Goal: Information Seeking & Learning: Check status

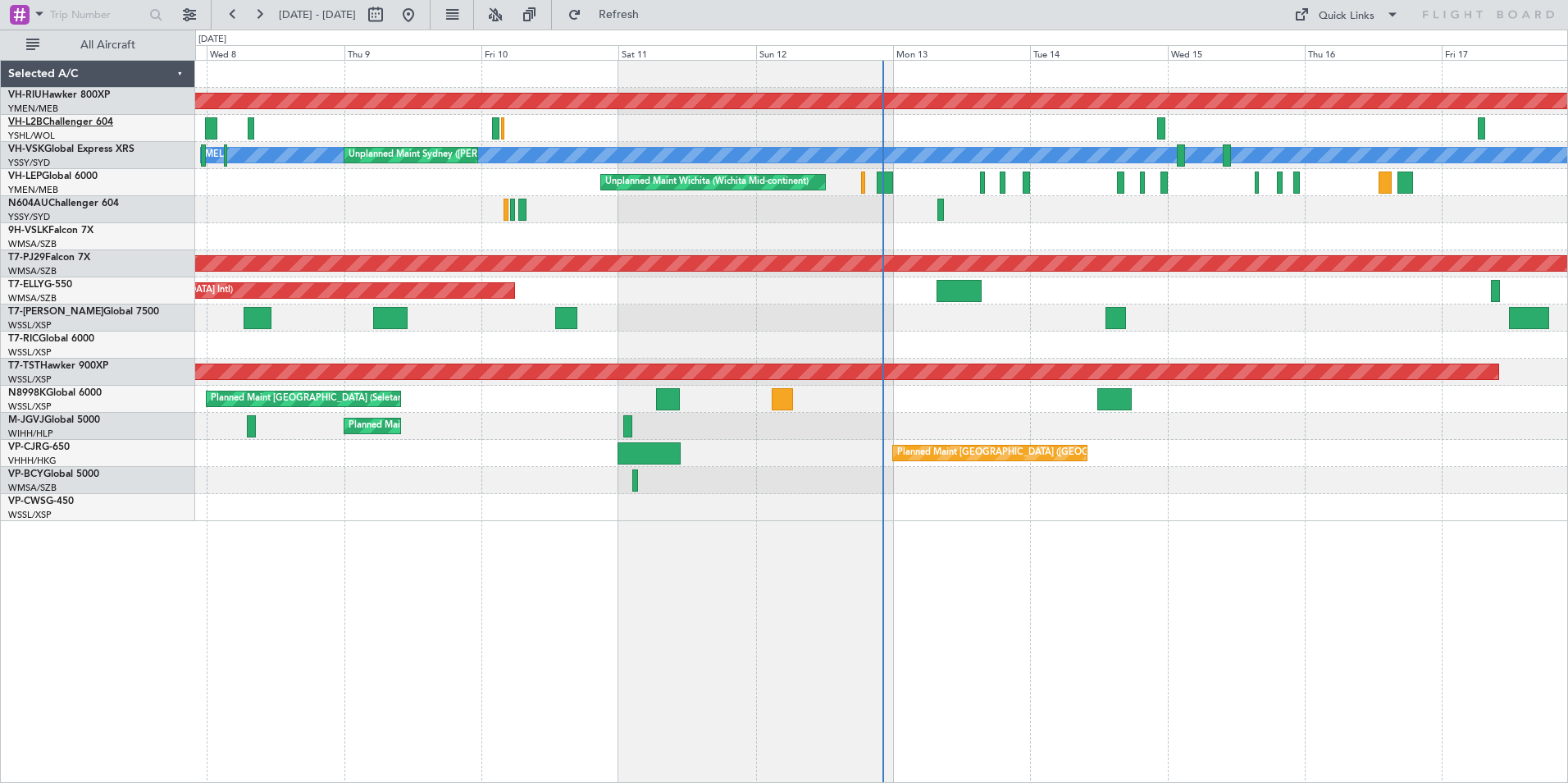
click at [66, 119] on link "VH-L2B Challenger 604" at bounding box center [61, 123] width 105 height 10
click at [268, 19] on button at bounding box center [259, 14] width 26 height 26
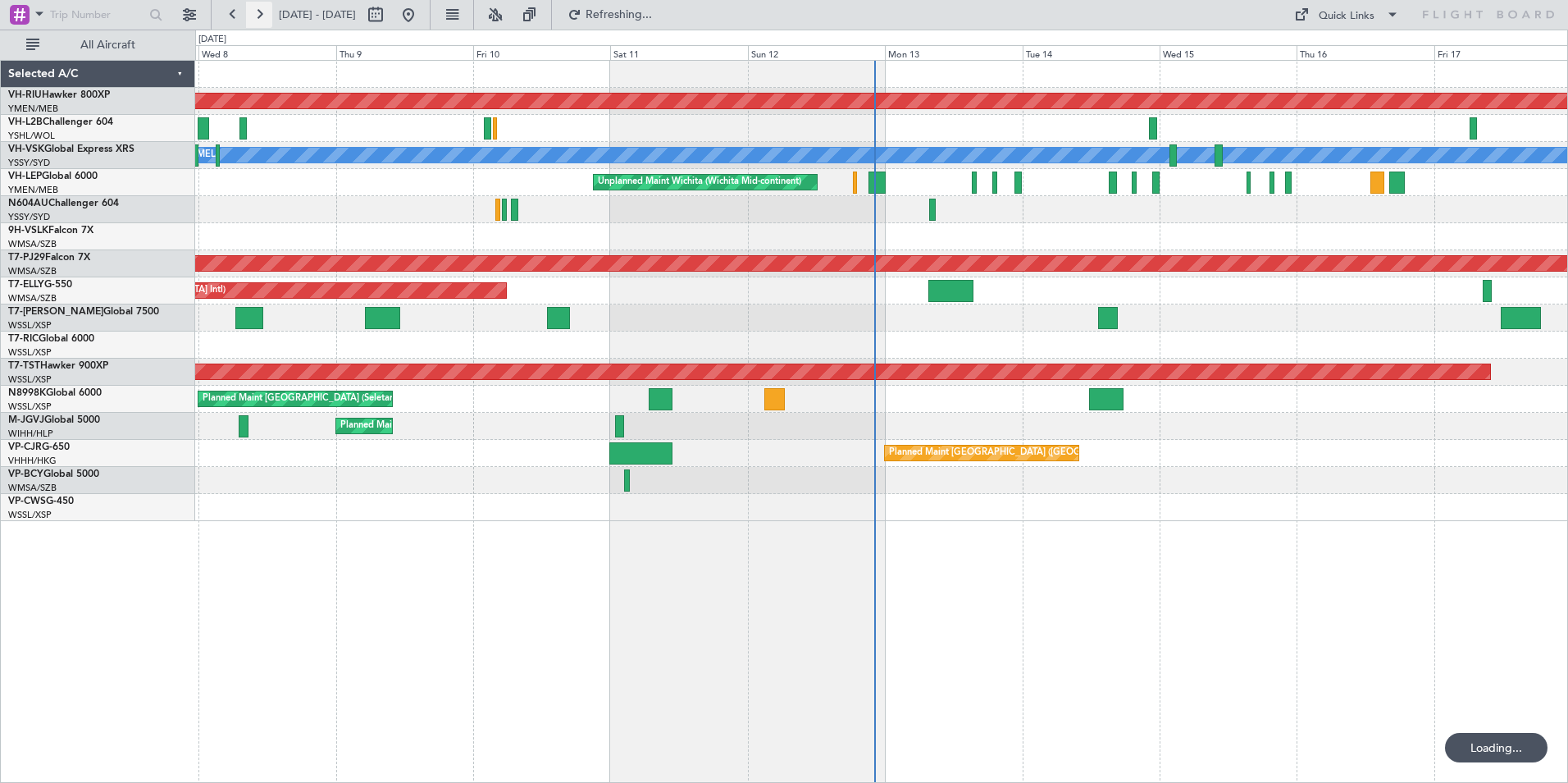
click at [268, 19] on button at bounding box center [259, 14] width 26 height 26
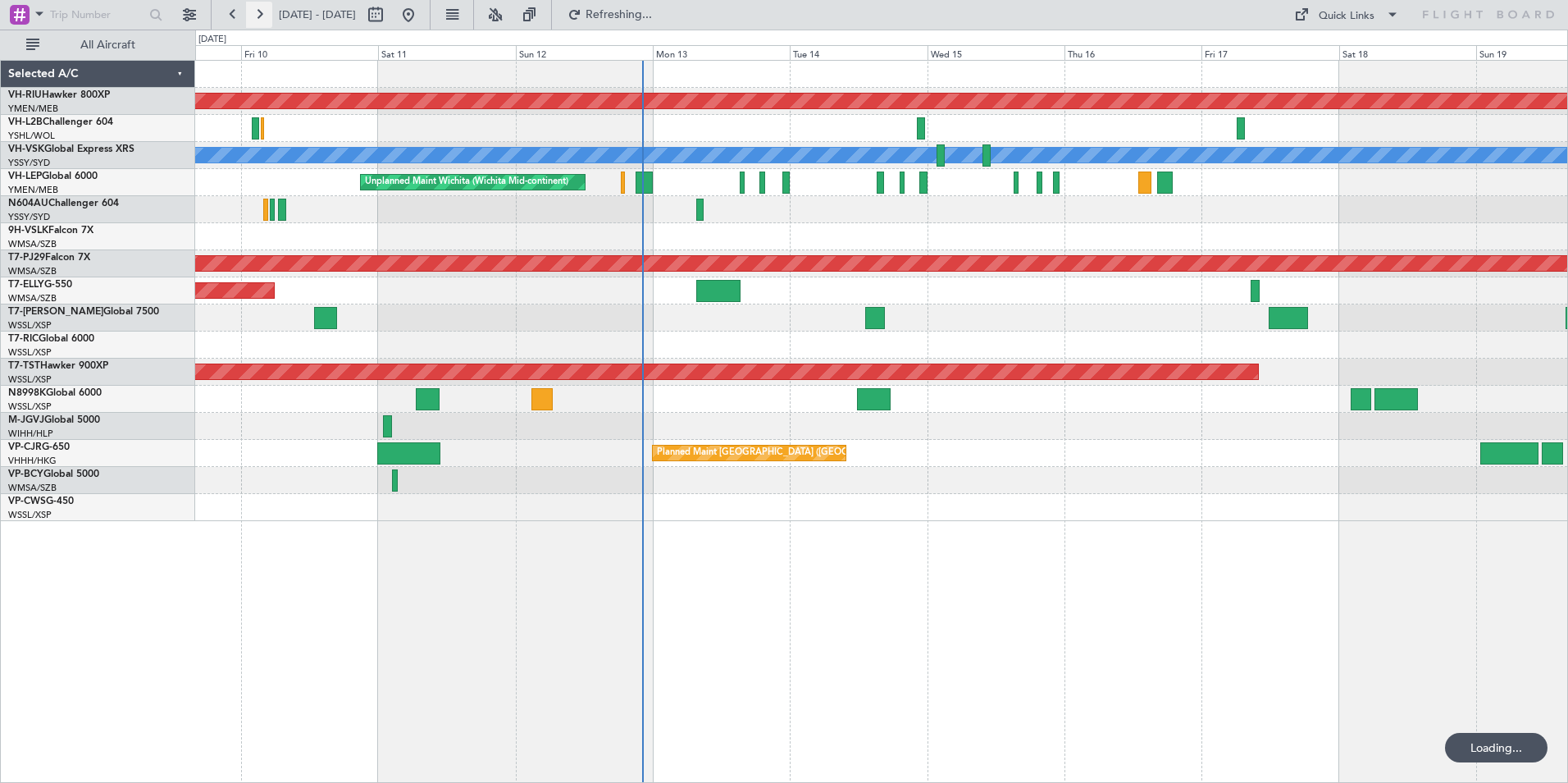
click at [268, 19] on button at bounding box center [259, 14] width 26 height 26
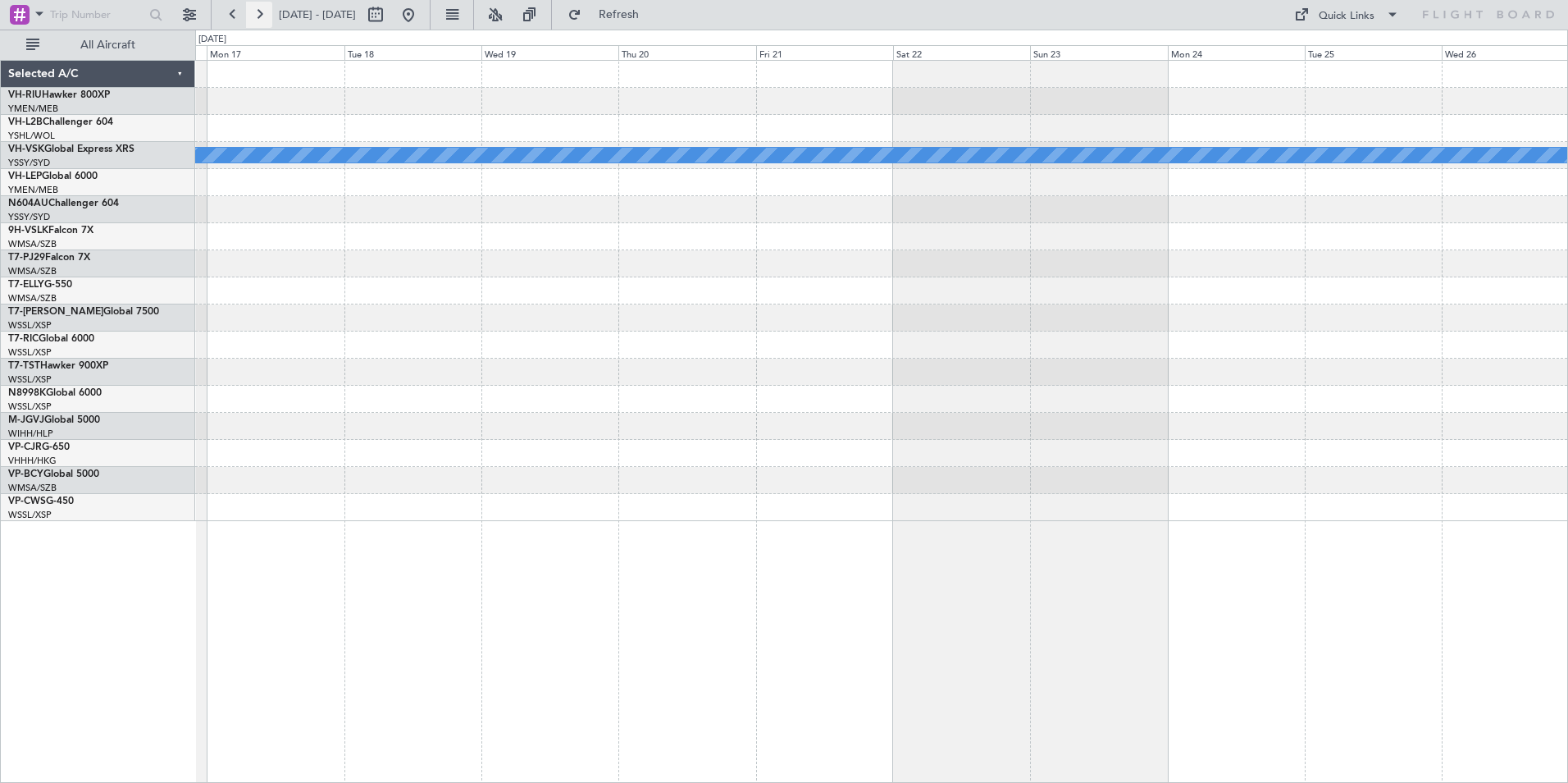
click at [268, 19] on button at bounding box center [259, 14] width 26 height 26
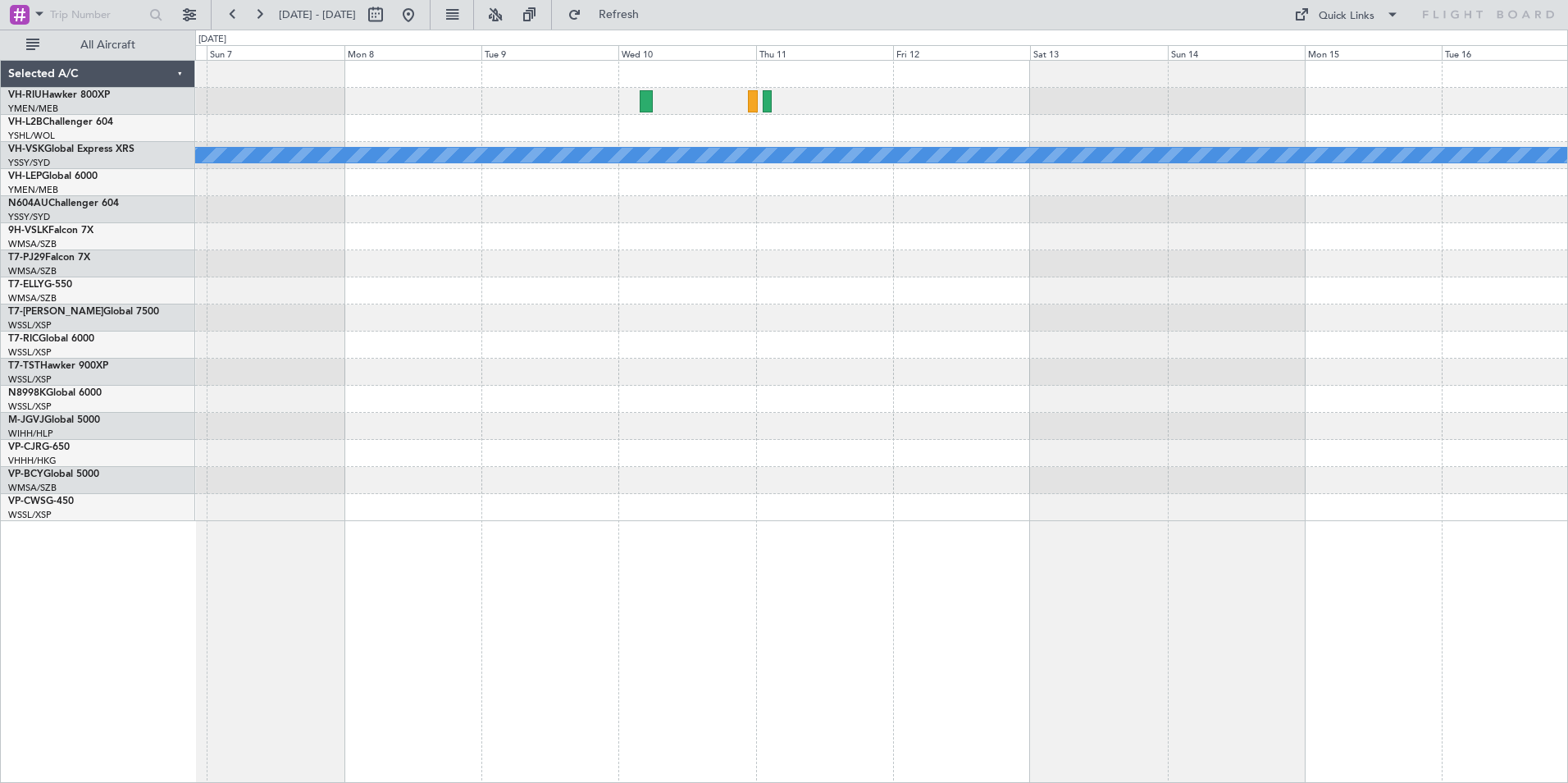
click at [800, 249] on div "MEL" at bounding box center [881, 290] width 1372 height 460
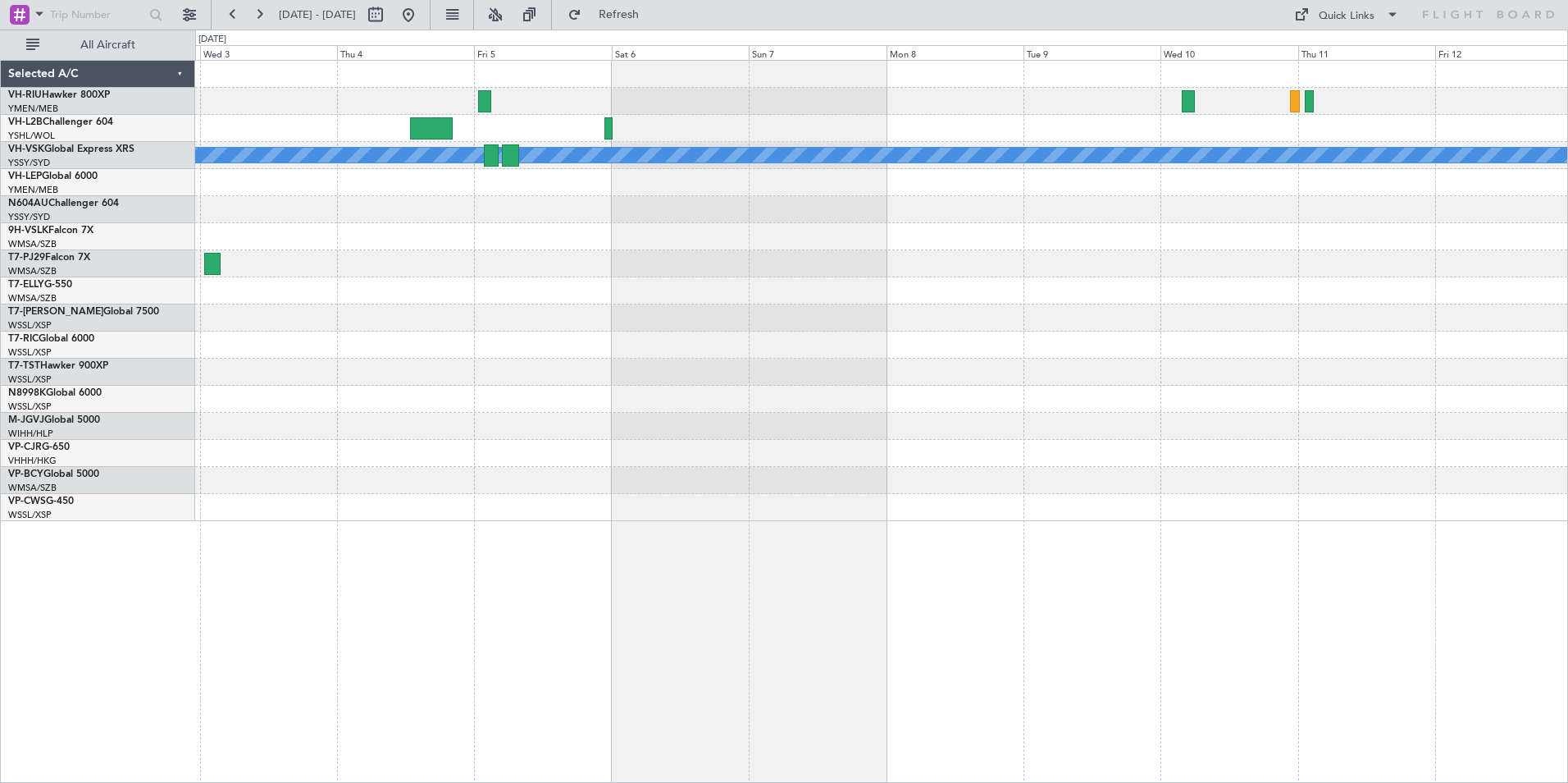
click at [878, 303] on div "[PERSON_NAME] Planned Maint Sydney ([PERSON_NAME] Intl)" at bounding box center [881, 290] width 1372 height 460
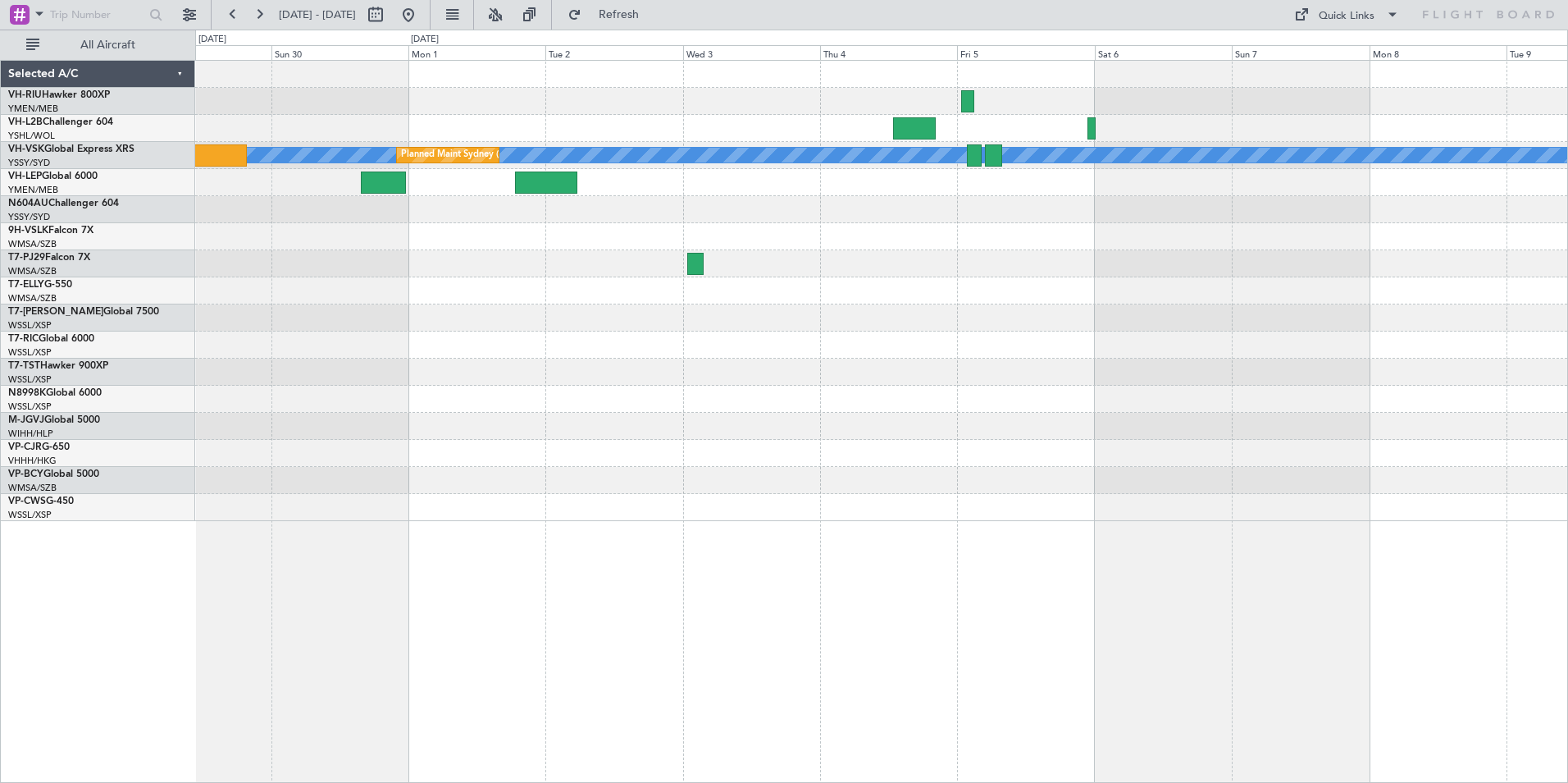
click at [677, 234] on div at bounding box center [881, 236] width 1372 height 27
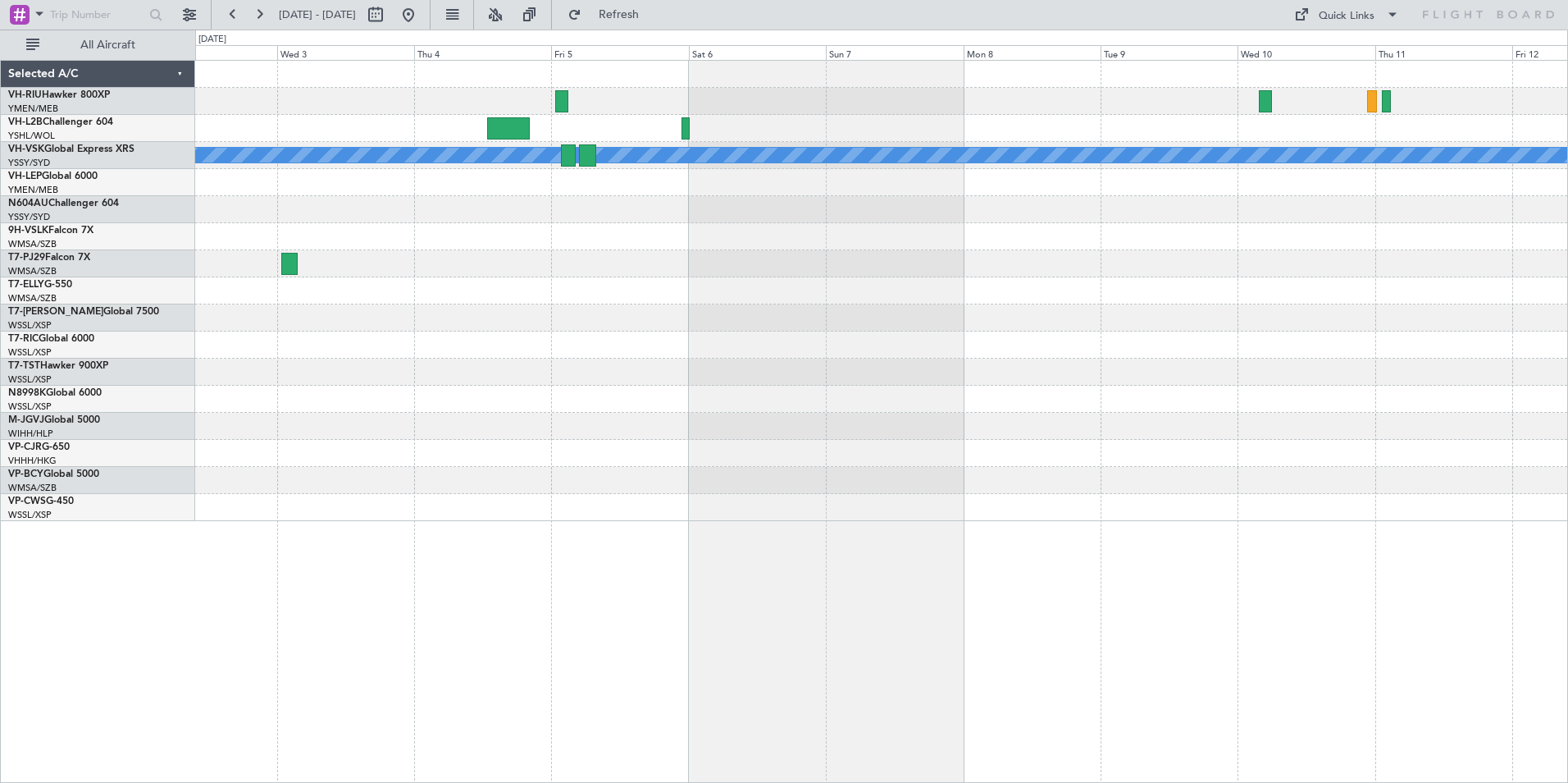
click at [1131, 243] on div "[PERSON_NAME] Planned Maint Sydney ([PERSON_NAME] Intl)" at bounding box center [881, 290] width 1372 height 460
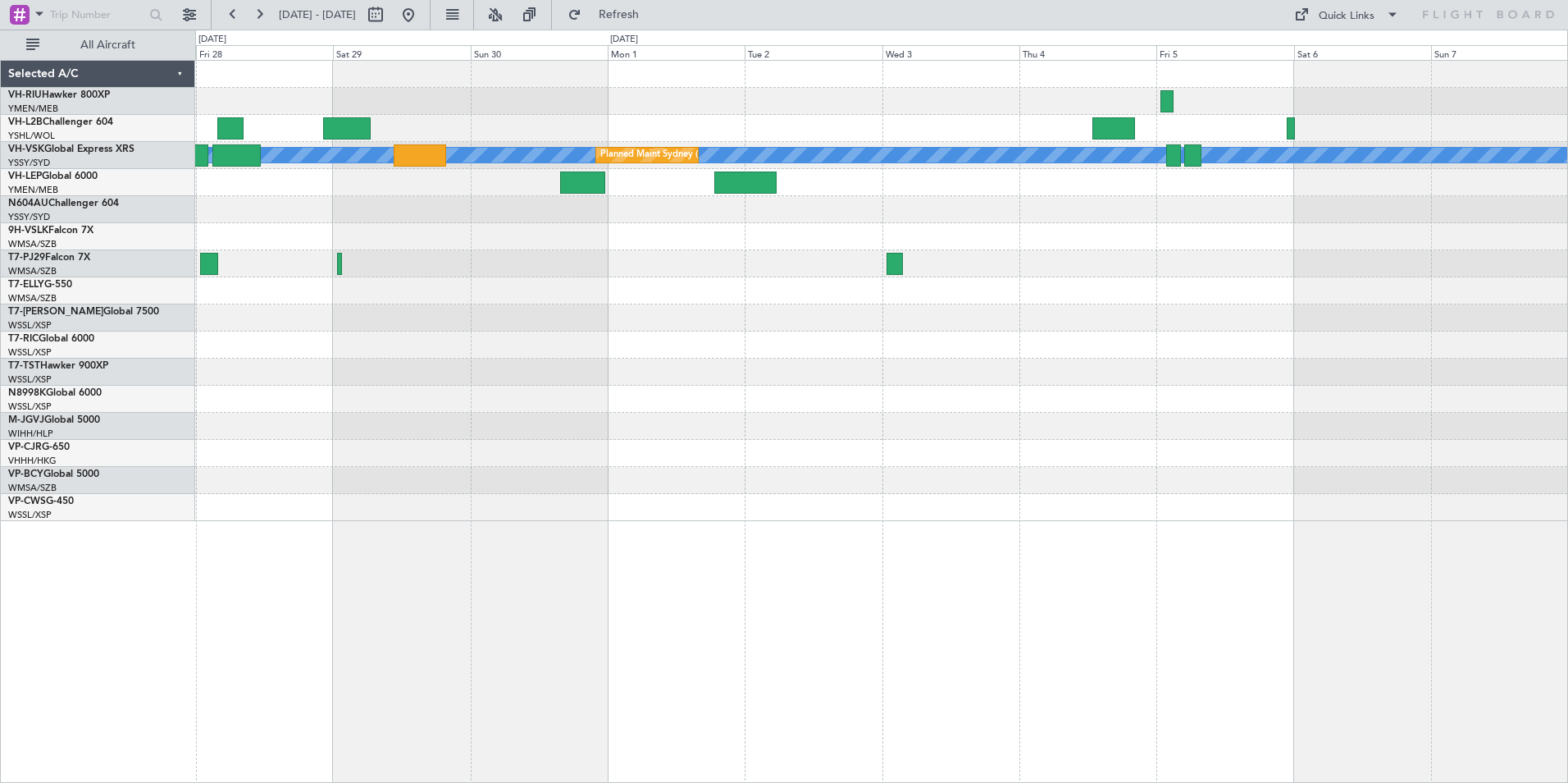
click at [39, 293] on div "[PERSON_NAME] Planned Maint Sydney ([PERSON_NAME] Intl) Selected A/C VH-RIU Haw…" at bounding box center [784, 406] width 1568 height 754
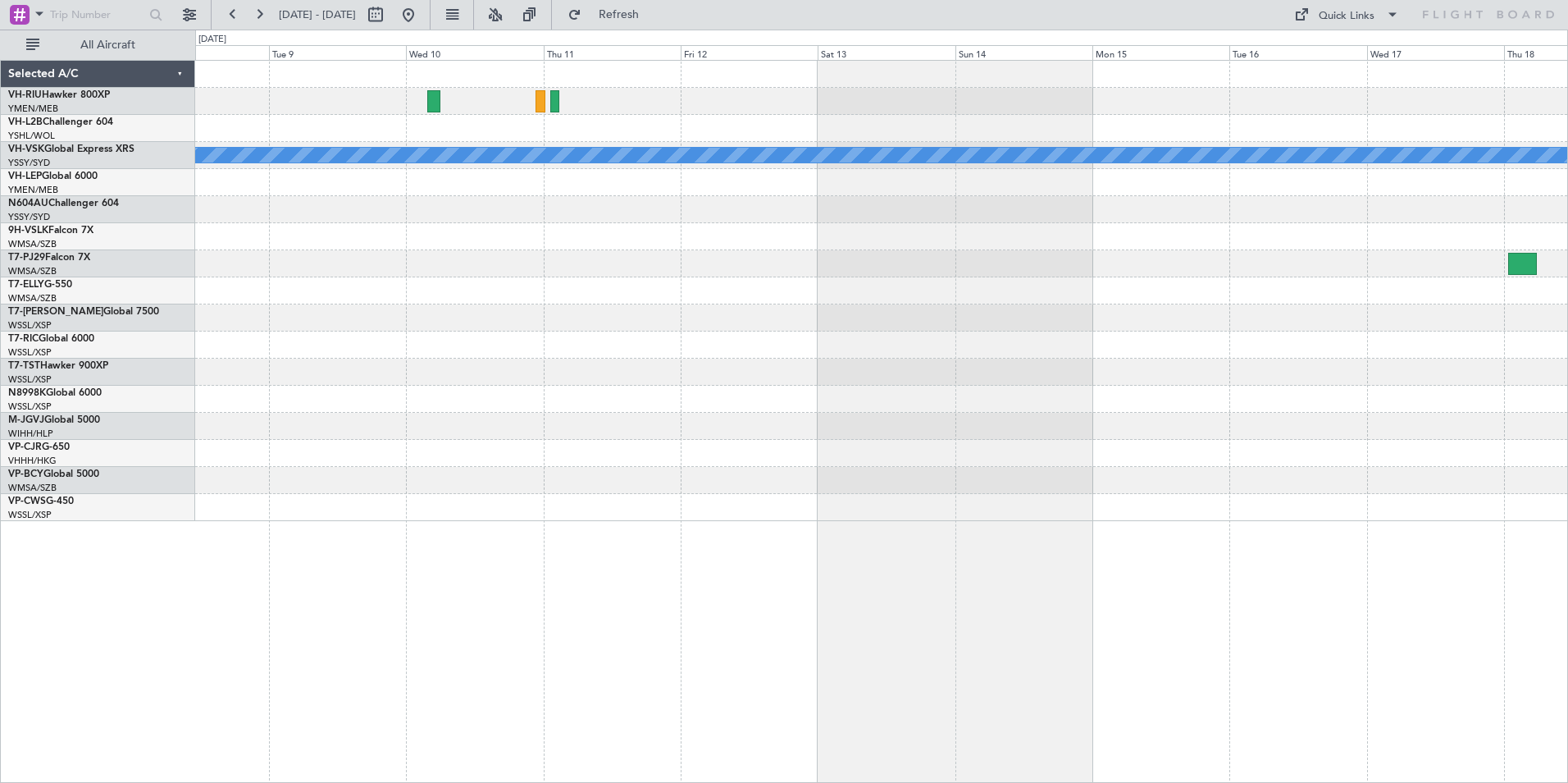
click at [94, 281] on div "[PERSON_NAME] Selected A/C VH-RIU Hawker 800XP YMEN/MEB [GEOGRAPHIC_DATA] ([GEO…" at bounding box center [784, 406] width 1568 height 754
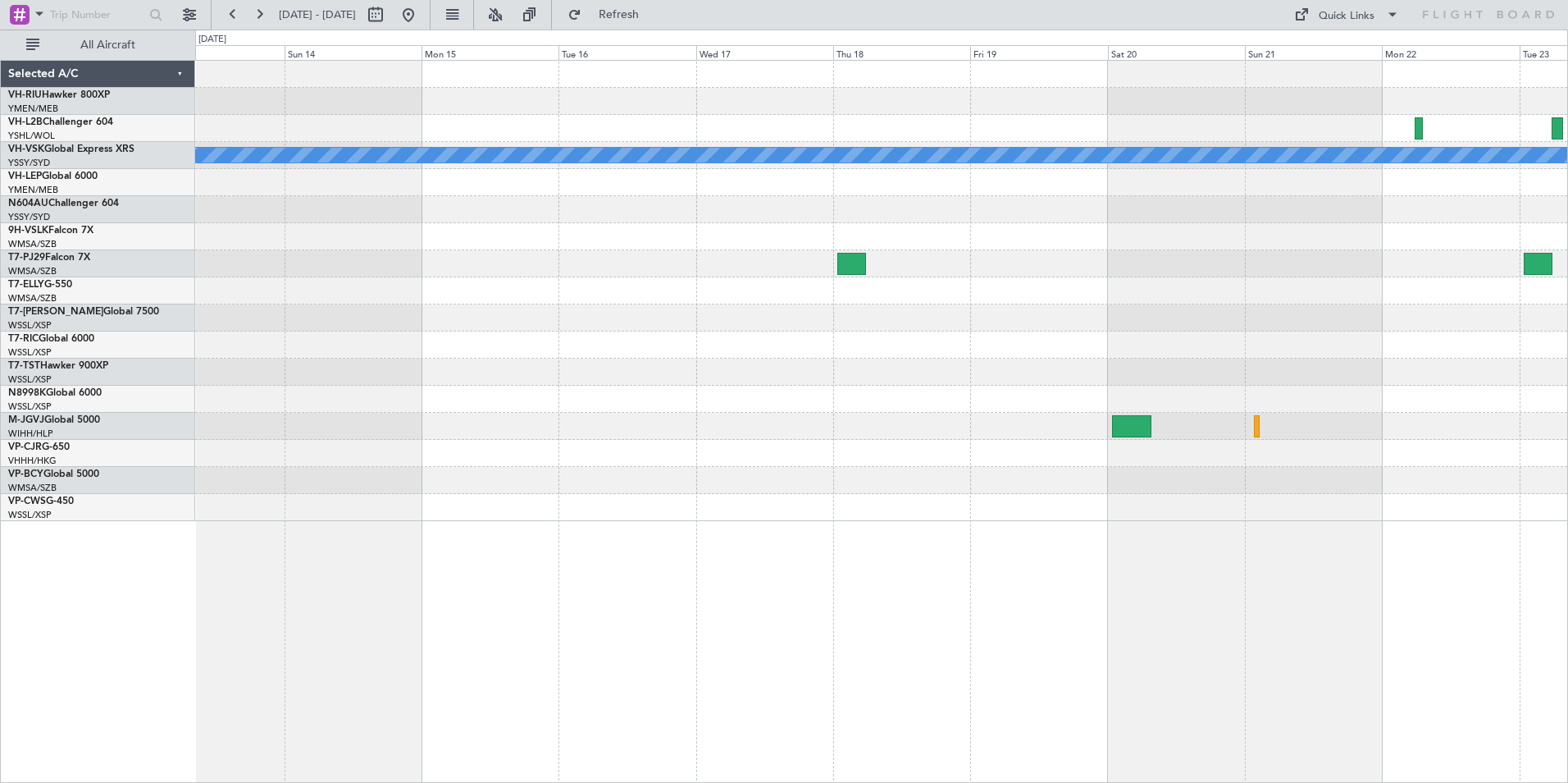
click at [154, 280] on div "[PERSON_NAME] Selected A/C VH-RIU Hawker 800XP YMEN/MEB [GEOGRAPHIC_DATA] ([GEO…" at bounding box center [784, 406] width 1568 height 754
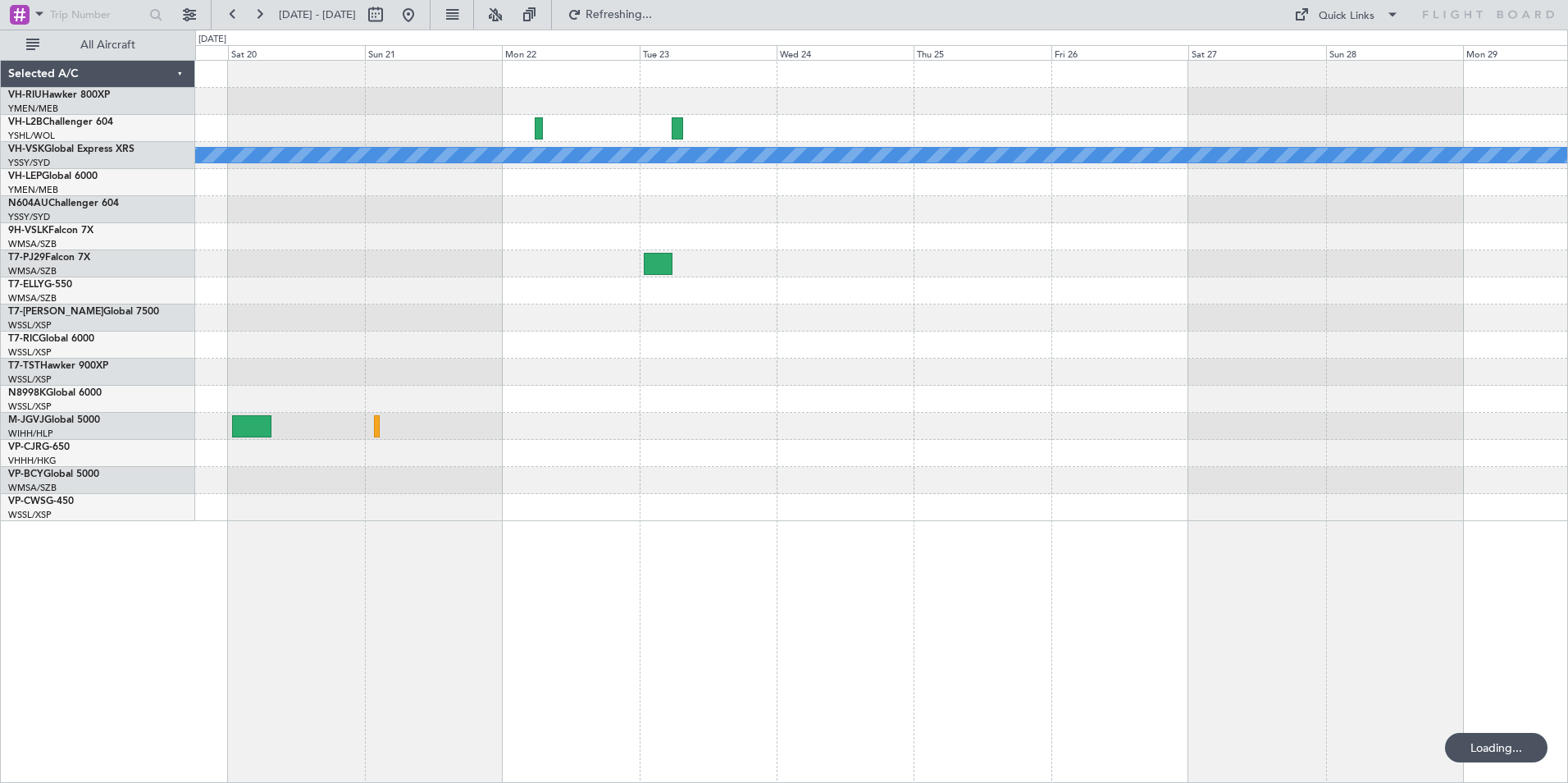
click at [376, 304] on div "MEL" at bounding box center [881, 290] width 1372 height 460
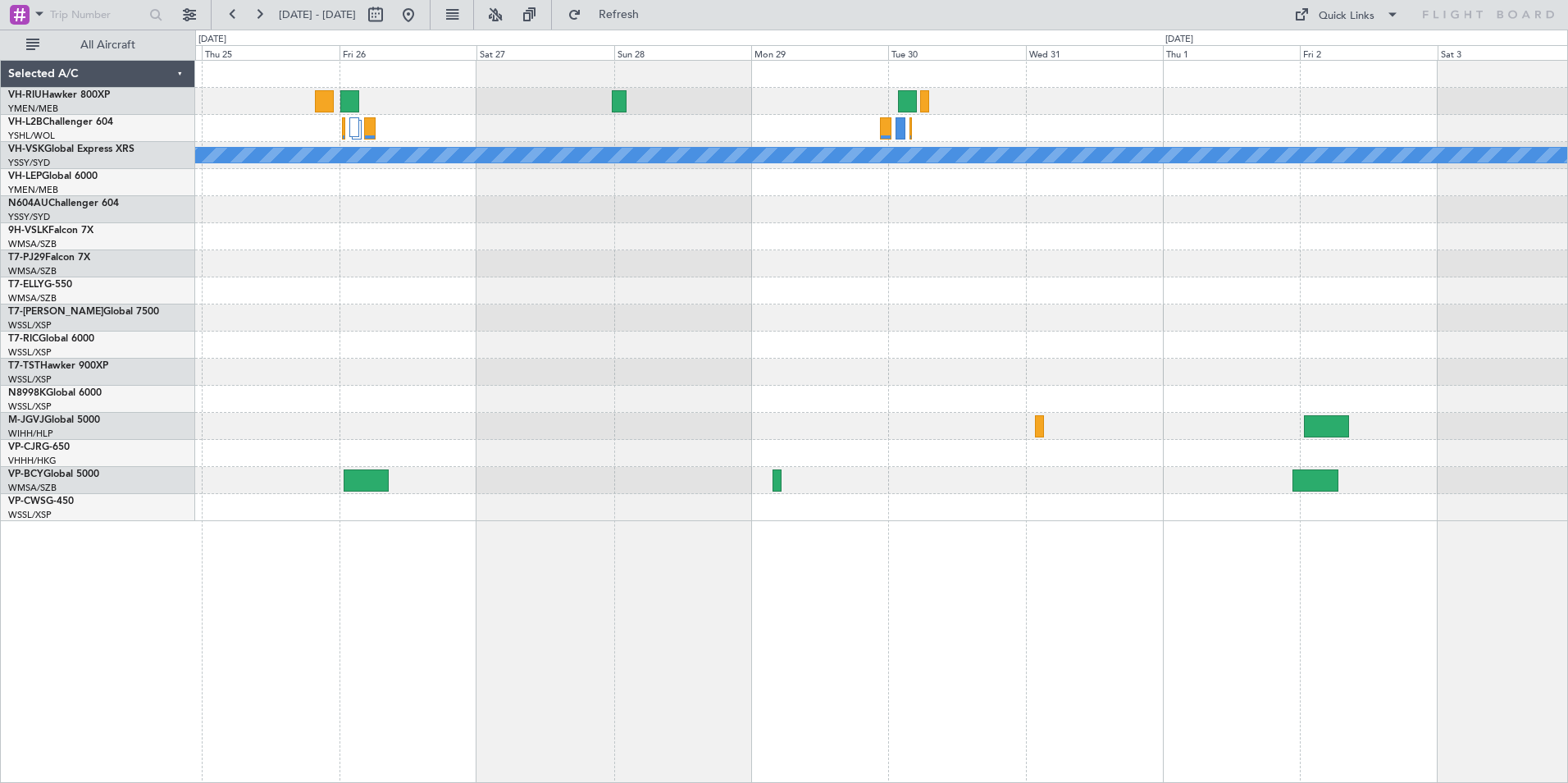
click at [1263, 335] on div "MEL" at bounding box center [881, 290] width 1372 height 460
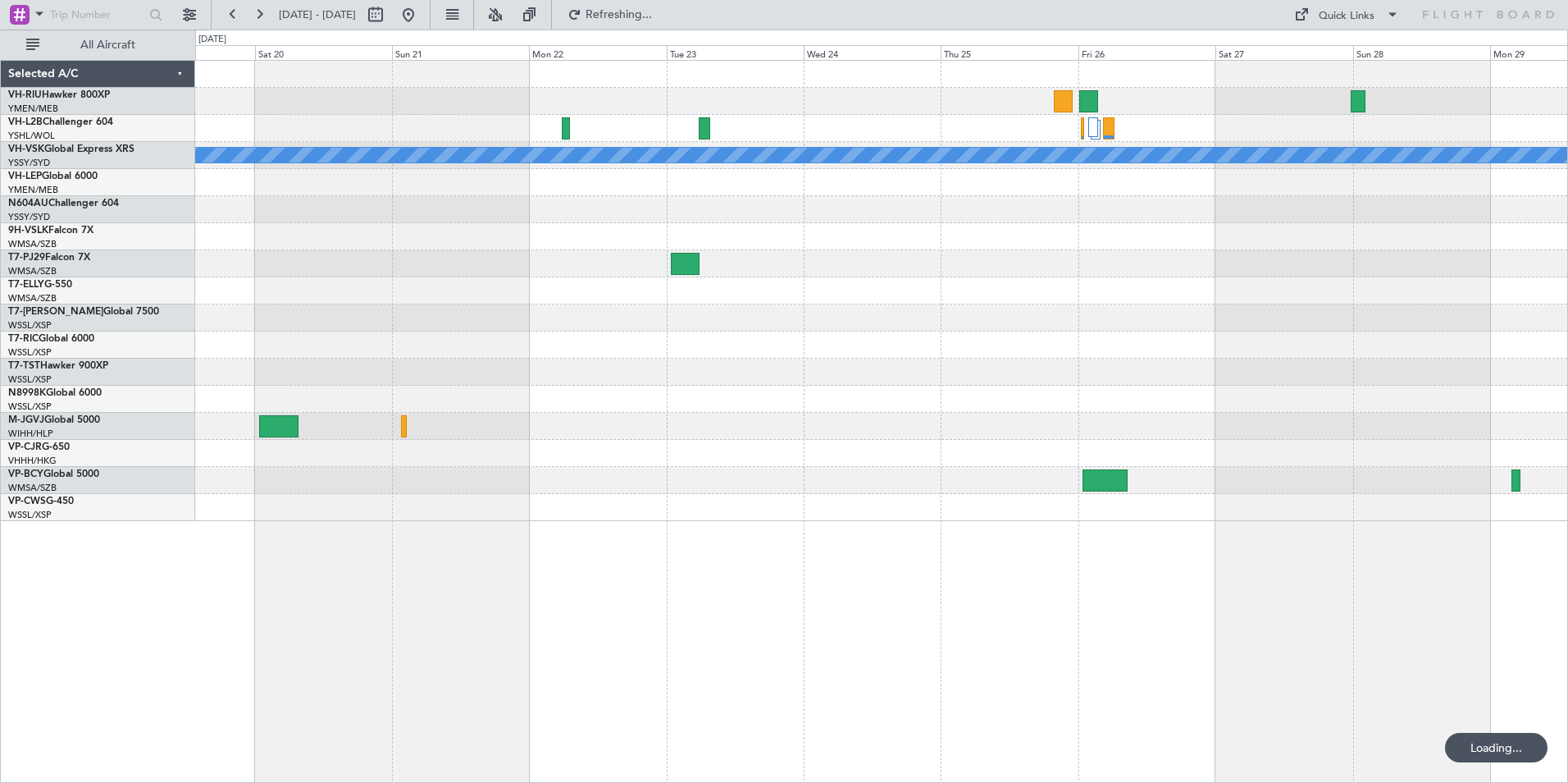
click at [1085, 260] on div "MEL" at bounding box center [881, 290] width 1372 height 460
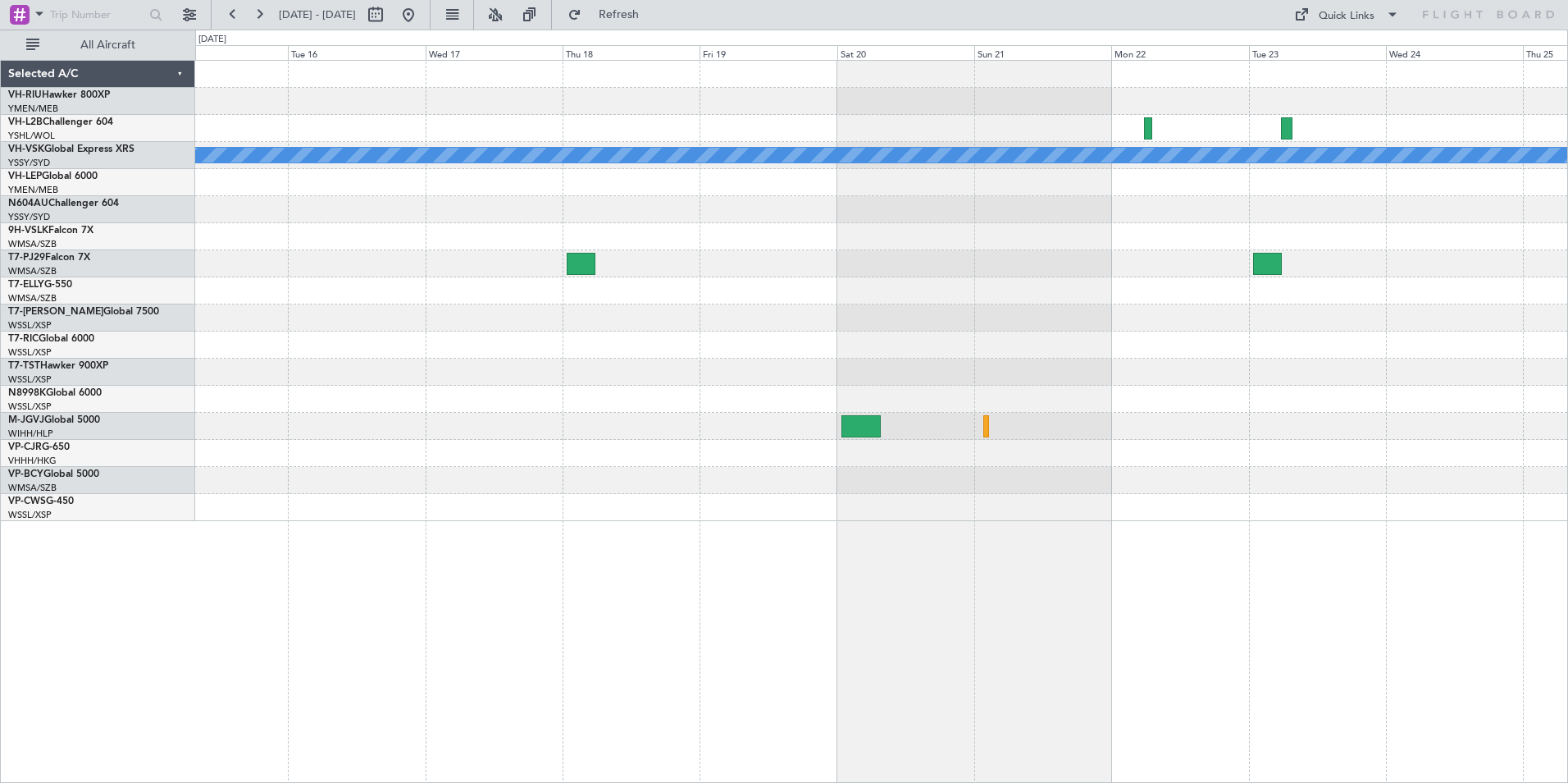
click at [745, 225] on div "MEL" at bounding box center [881, 290] width 1372 height 460
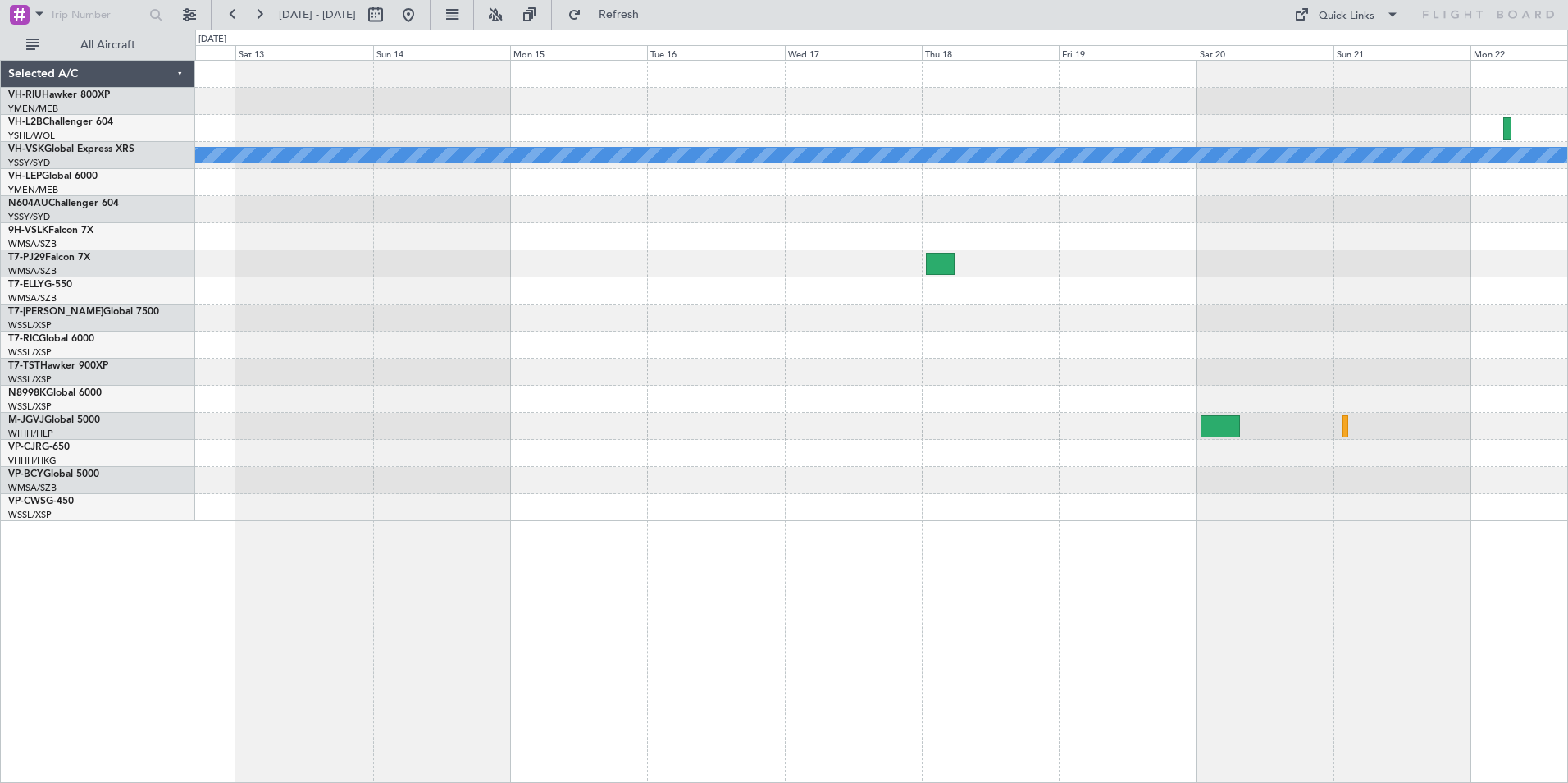
click at [997, 249] on div at bounding box center [881, 236] width 1372 height 27
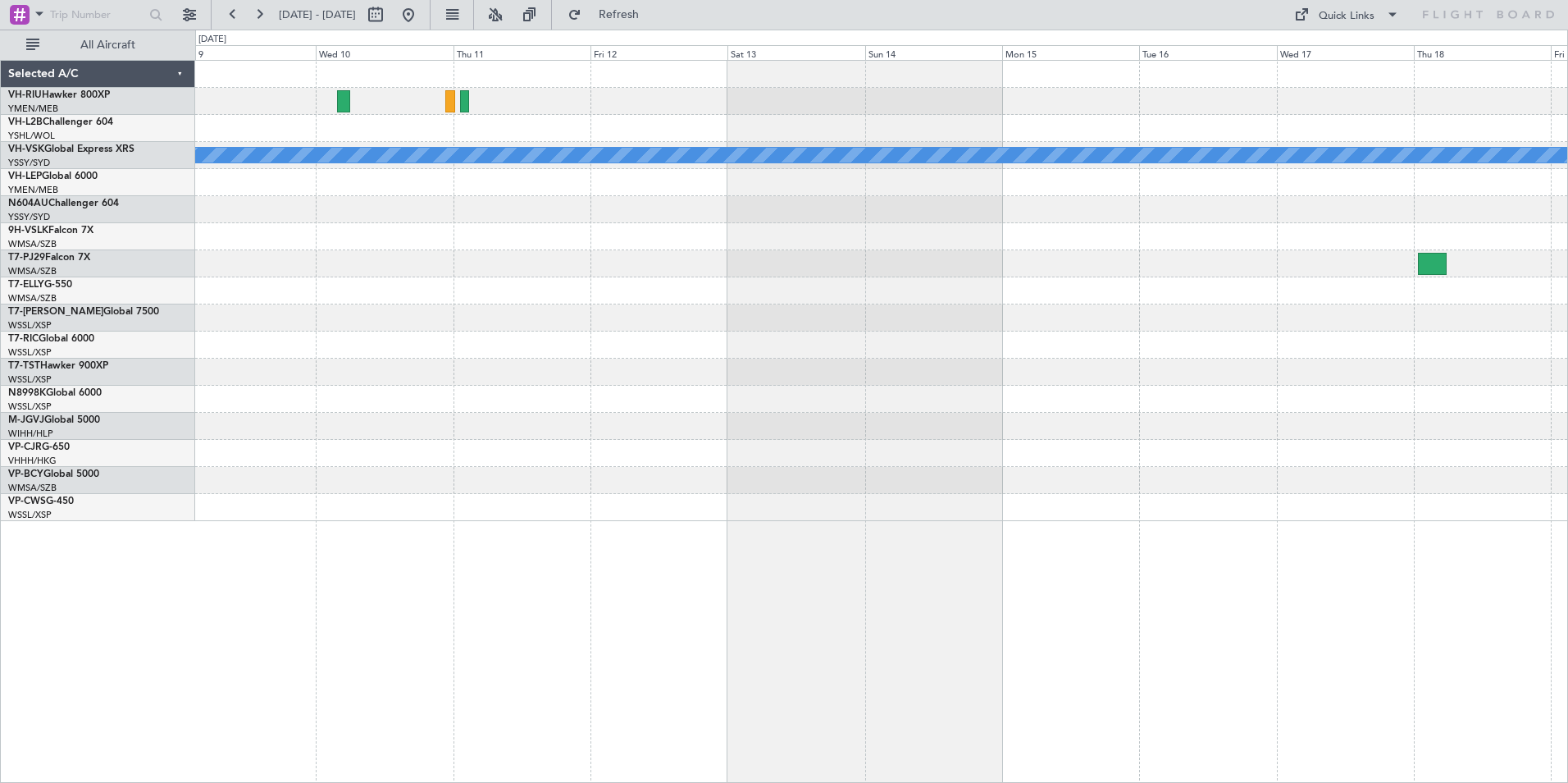
click at [806, 264] on div "MEL" at bounding box center [881, 290] width 1372 height 460
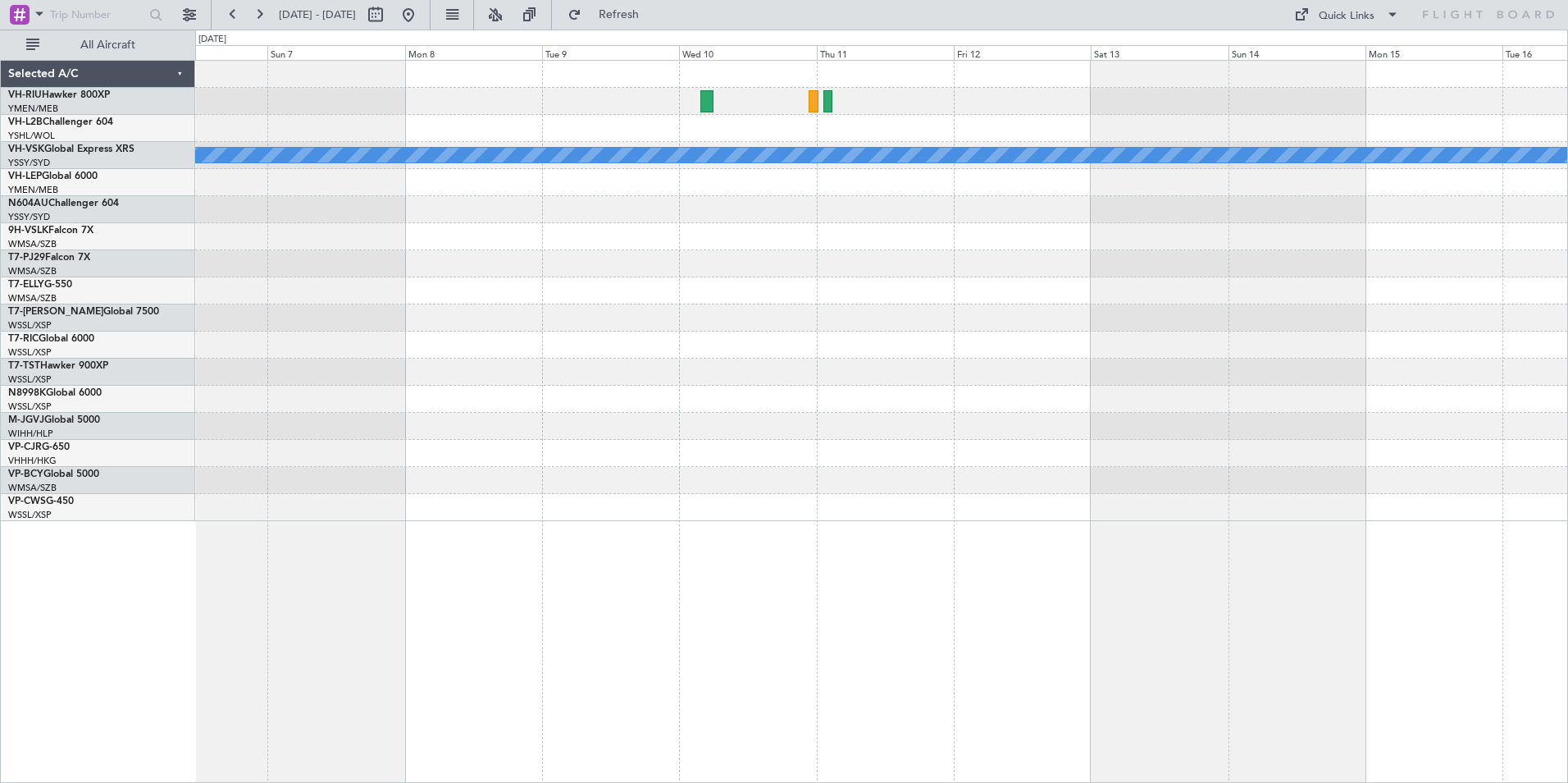
click at [995, 267] on div "MEL" at bounding box center [881, 290] width 1372 height 460
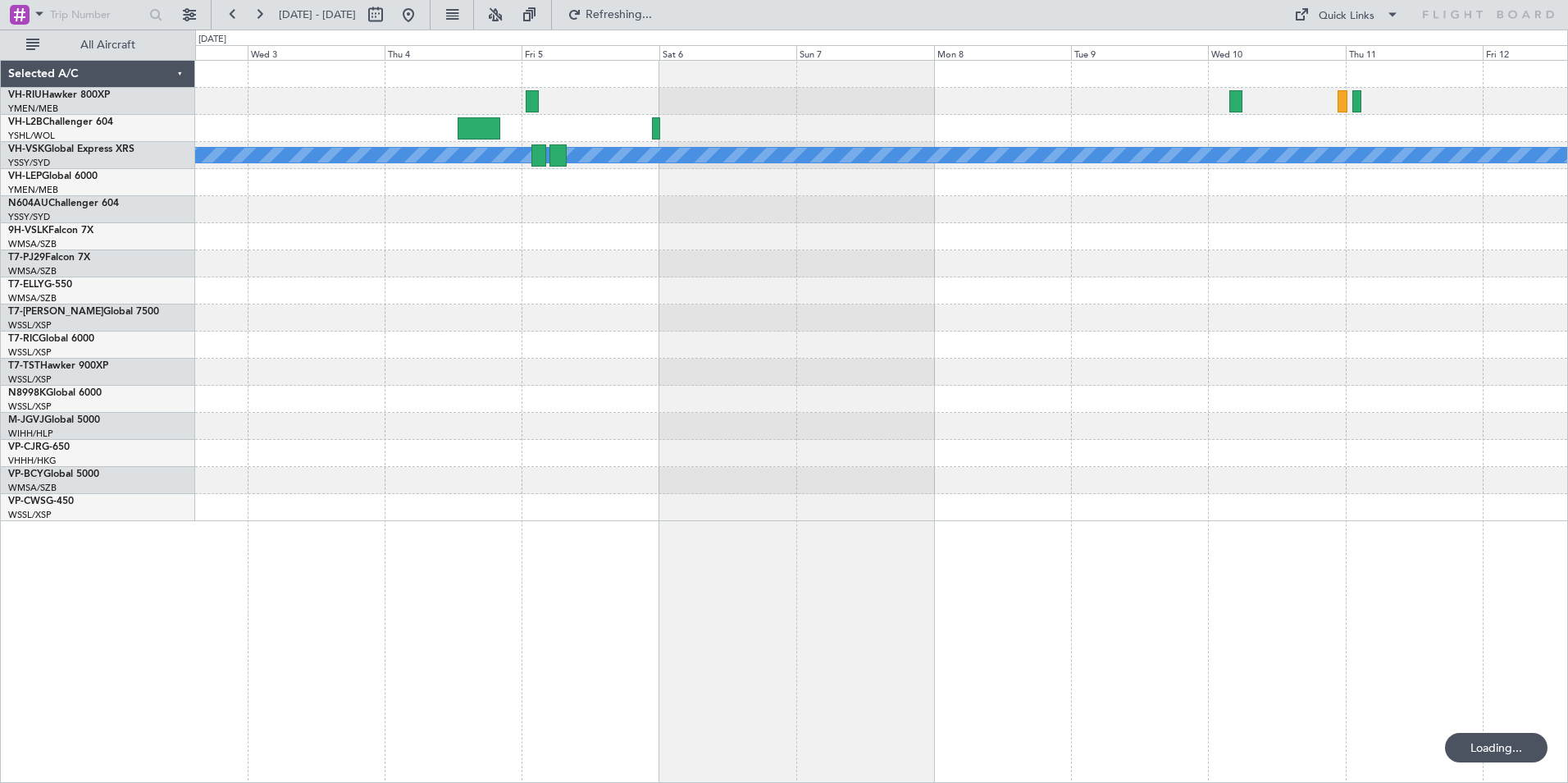
click at [668, 200] on div at bounding box center [881, 209] width 1372 height 27
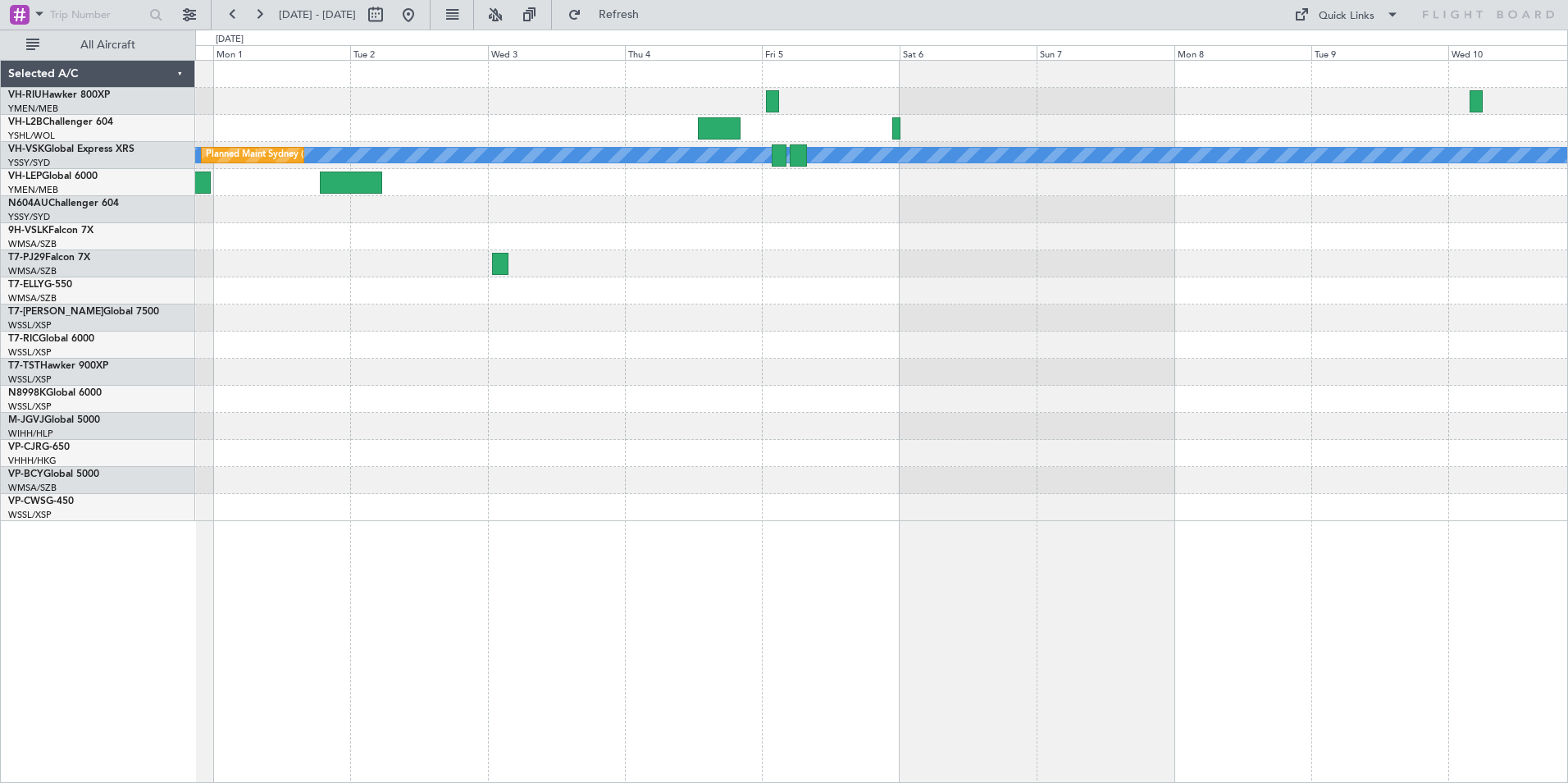
click at [697, 263] on div "[PERSON_NAME] Planned Maint Sydney ([PERSON_NAME] Intl)" at bounding box center [881, 290] width 1372 height 460
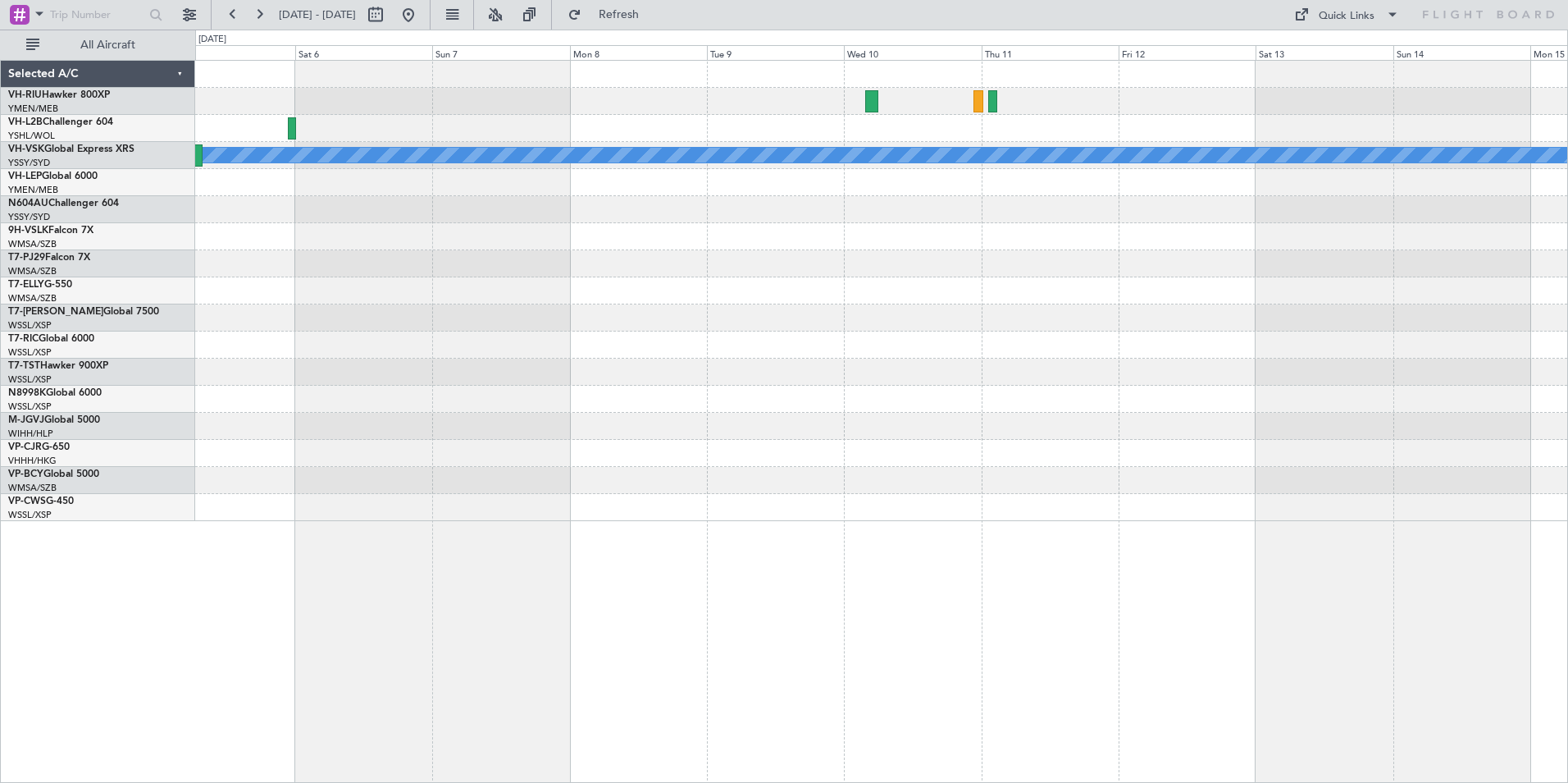
click at [384, 208] on div at bounding box center [881, 209] width 1372 height 27
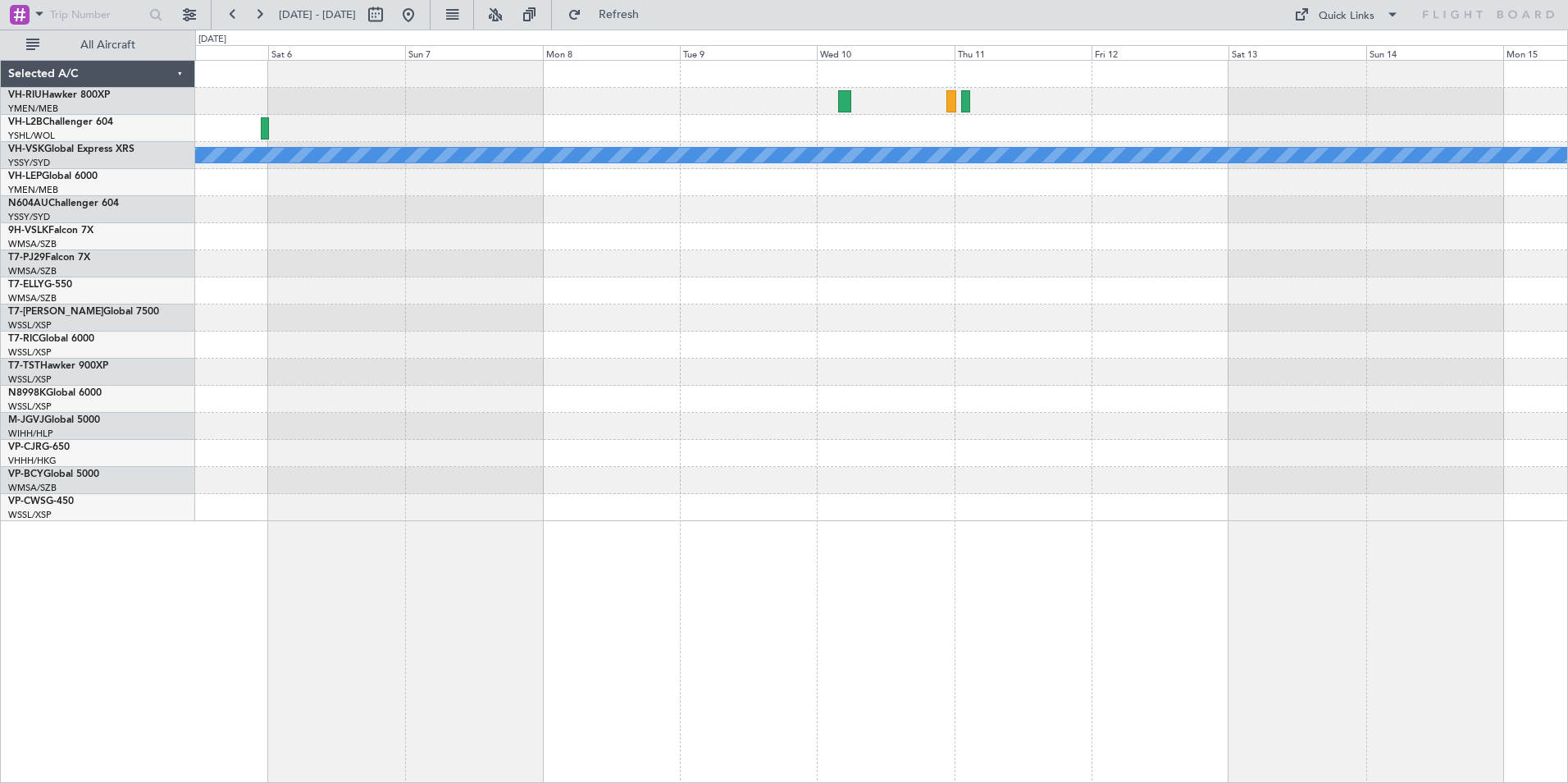
click at [626, 230] on div "MEL" at bounding box center [881, 290] width 1372 height 460
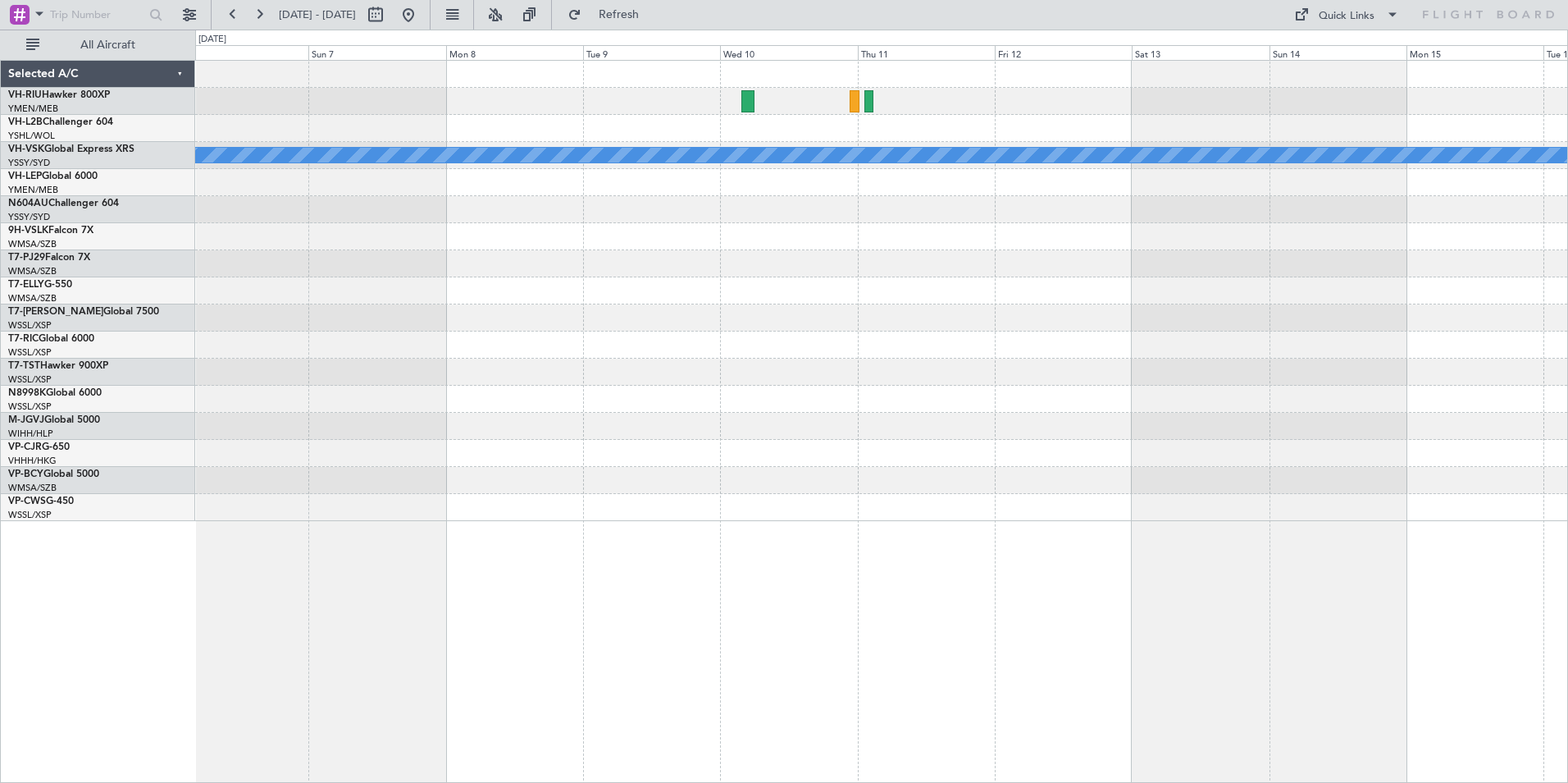
click at [934, 233] on div "MEL" at bounding box center [881, 290] width 1372 height 460
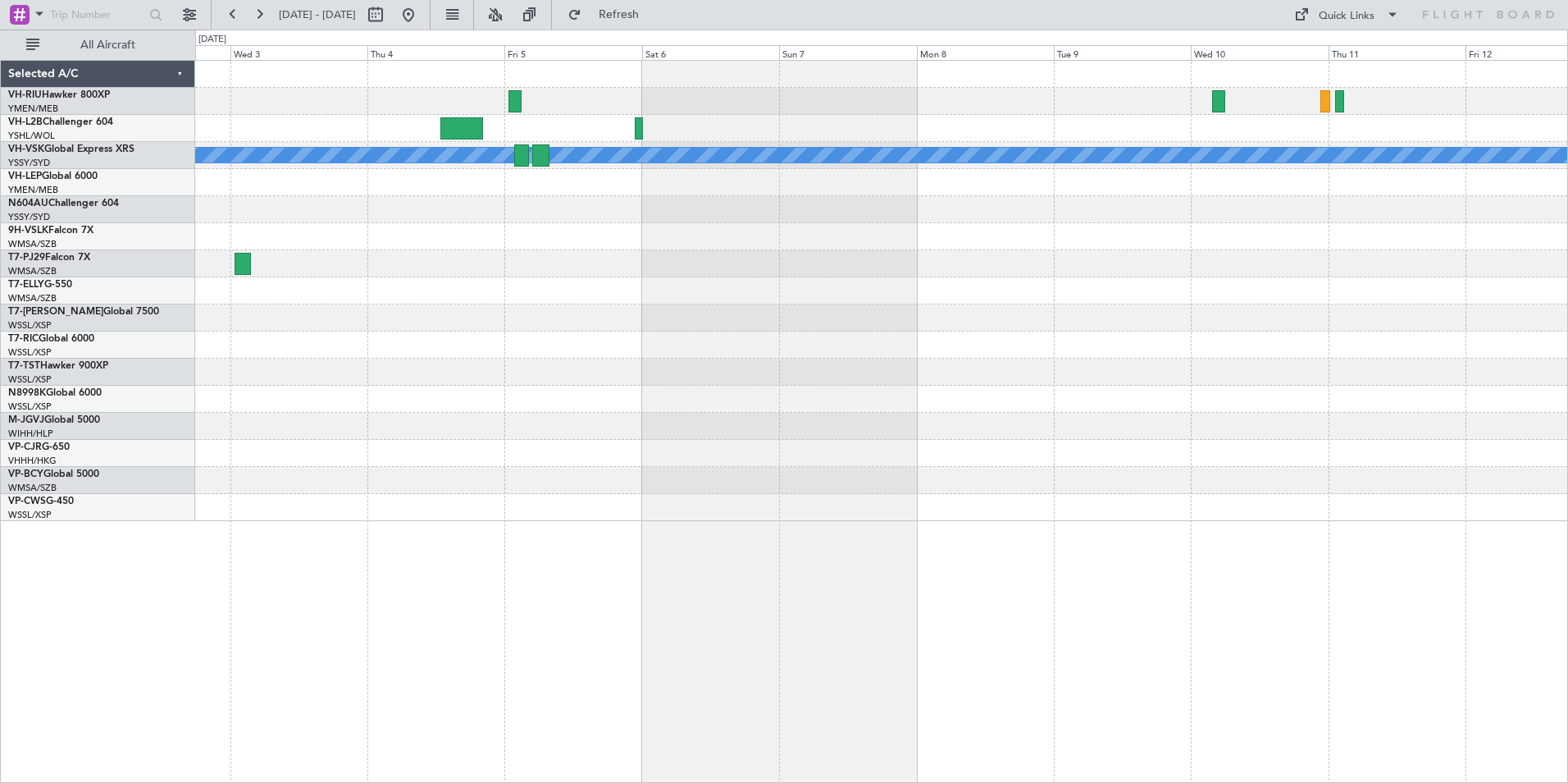
click at [585, 259] on div "[PERSON_NAME] Planned Maint Sydney ([PERSON_NAME] Intl)" at bounding box center [881, 290] width 1372 height 460
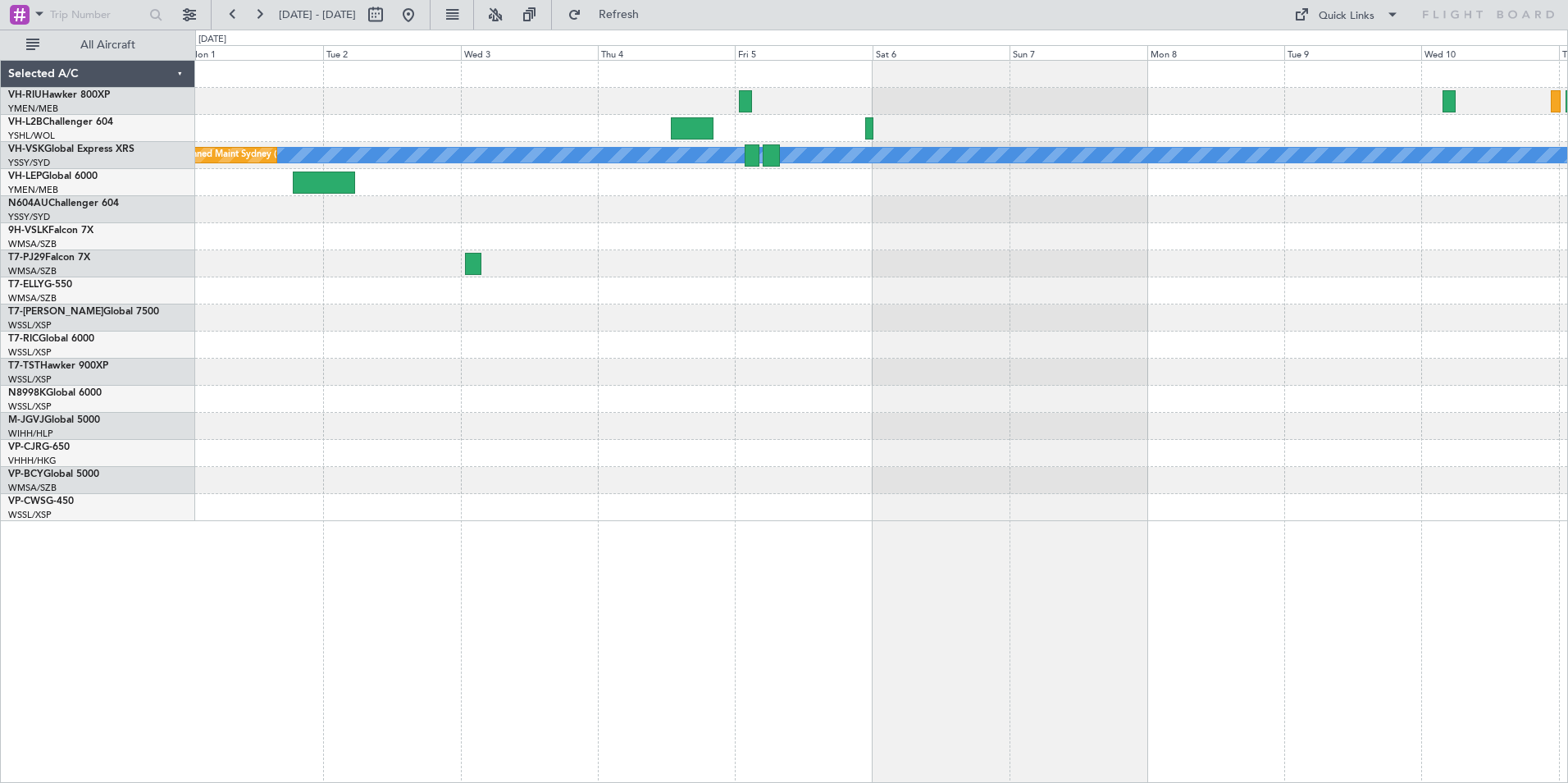
click at [1116, 409] on div "[PERSON_NAME] Planned Maint Sydney ([PERSON_NAME] Intl)" at bounding box center [881, 290] width 1372 height 460
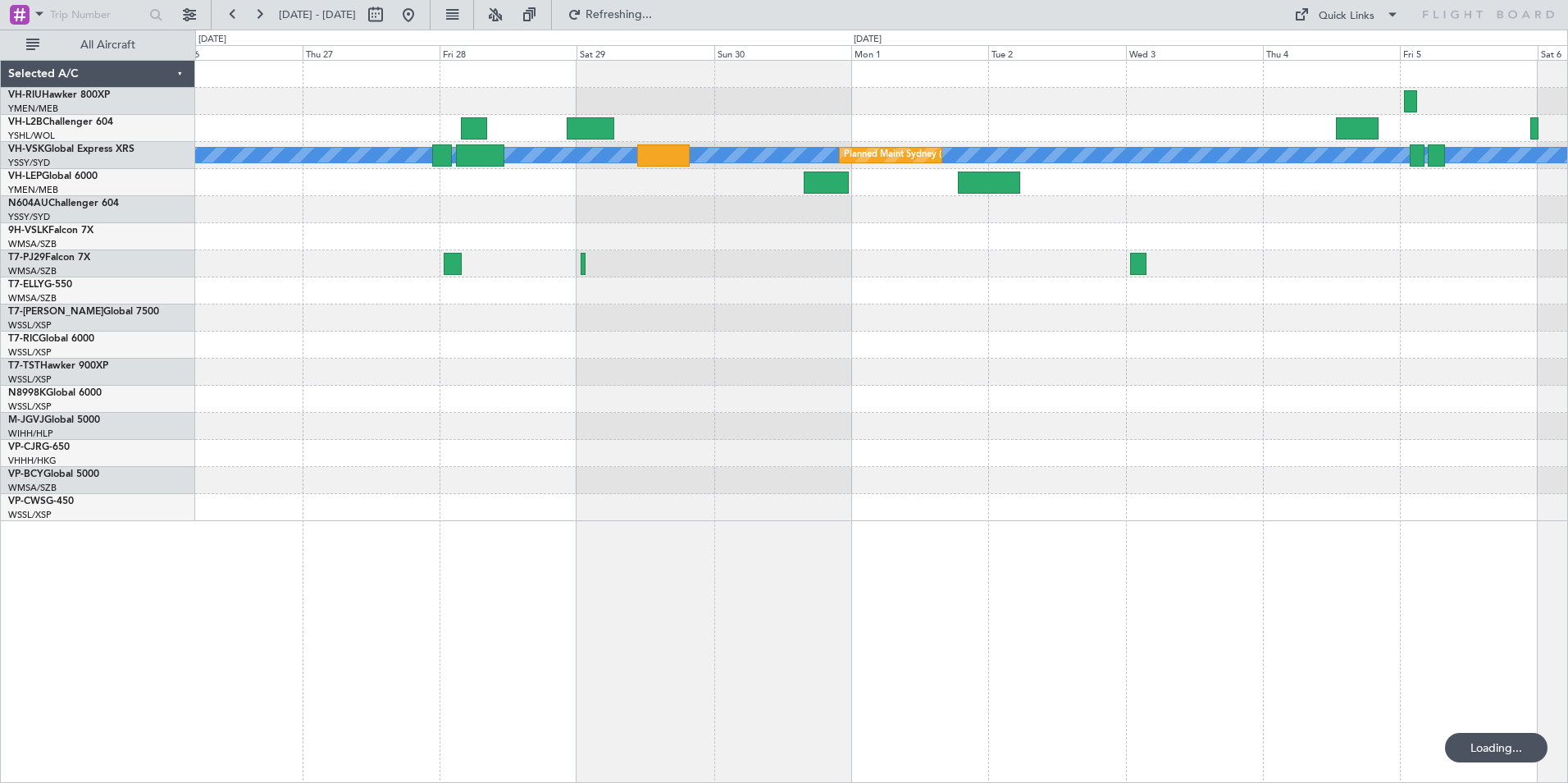
click at [1018, 240] on div "[PERSON_NAME] Planned Maint Sydney ([PERSON_NAME] Intl)" at bounding box center [881, 290] width 1372 height 460
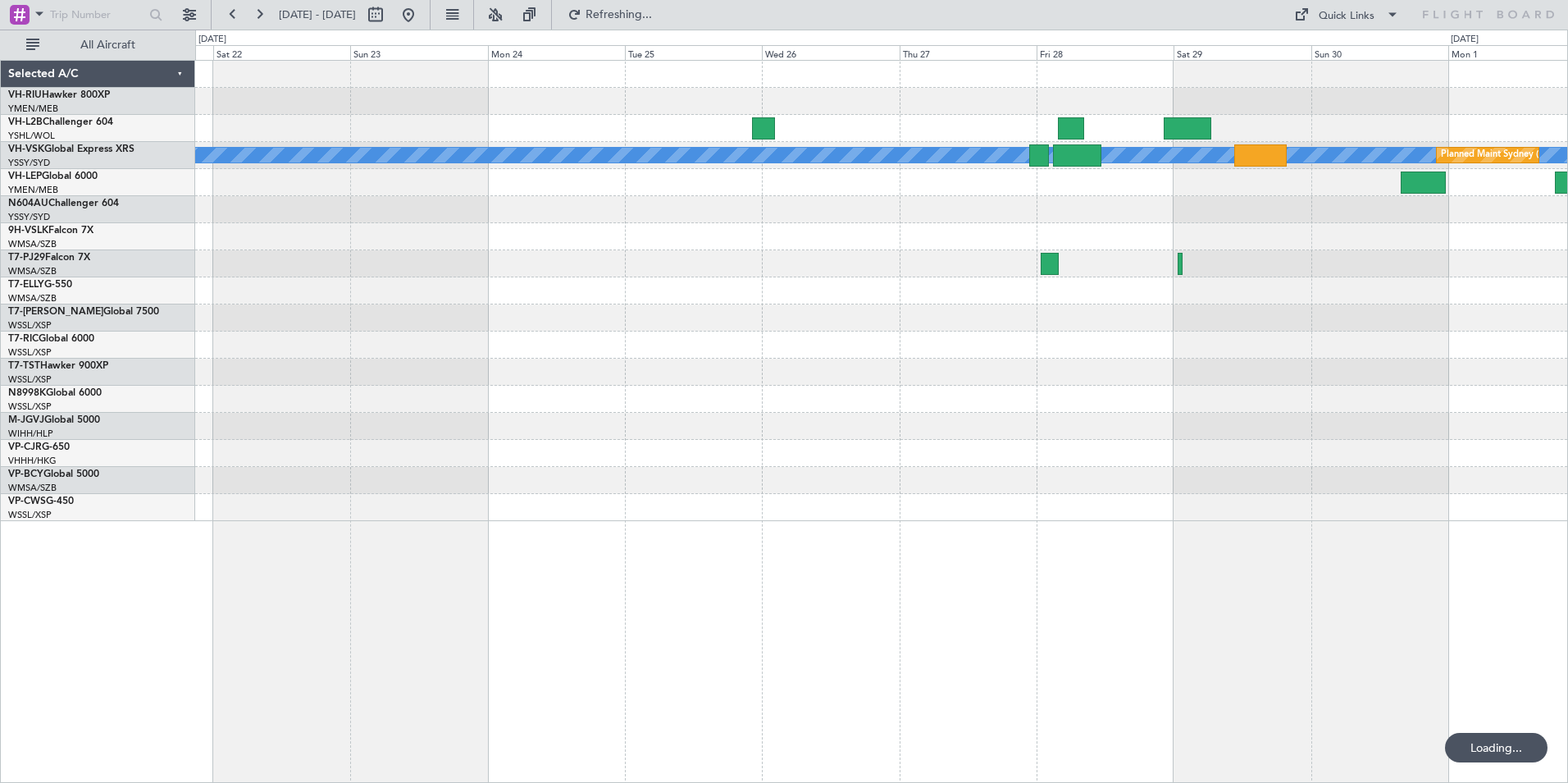
click at [1037, 235] on div "[PERSON_NAME] Planned Maint Sydney ([PERSON_NAME] Intl)" at bounding box center [881, 290] width 1372 height 460
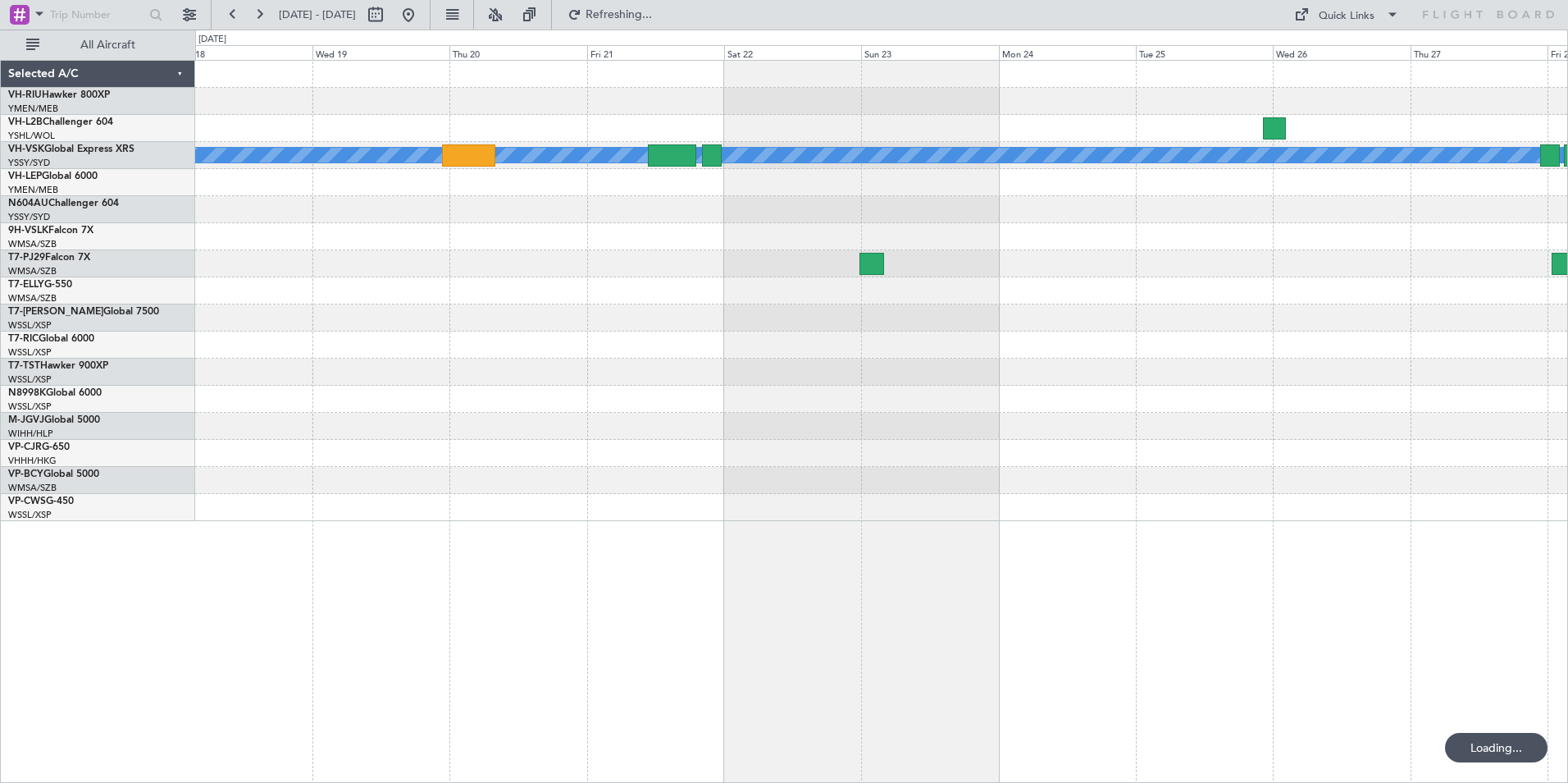
click at [178, 250] on div "[PERSON_NAME] Selected A/C VH-RIU Hawker 800XP YMEN/MEB [GEOGRAPHIC_DATA] ([GEO…" at bounding box center [784, 406] width 1568 height 754
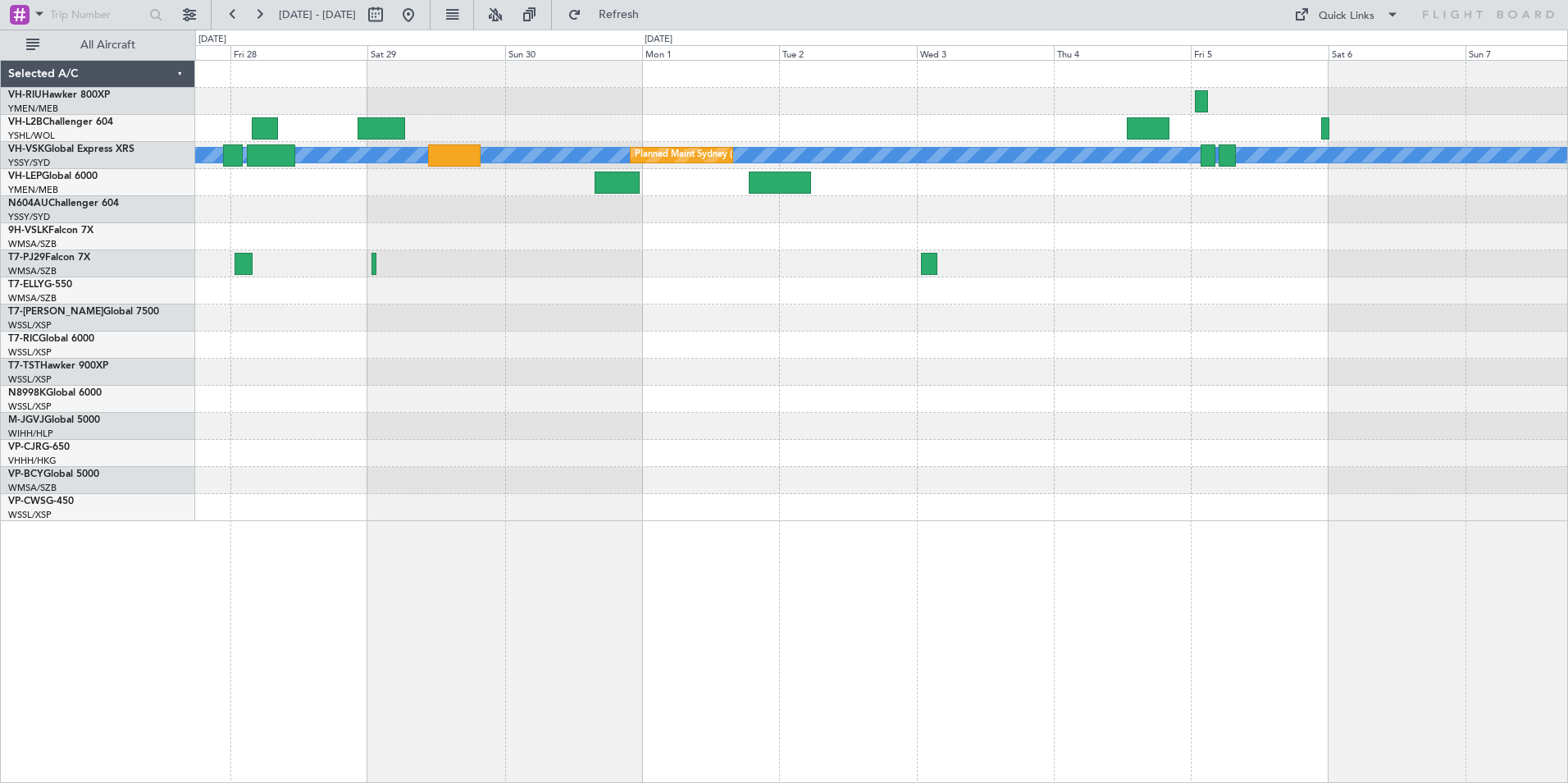
click at [225, 251] on div at bounding box center [881, 264] width 1372 height 27
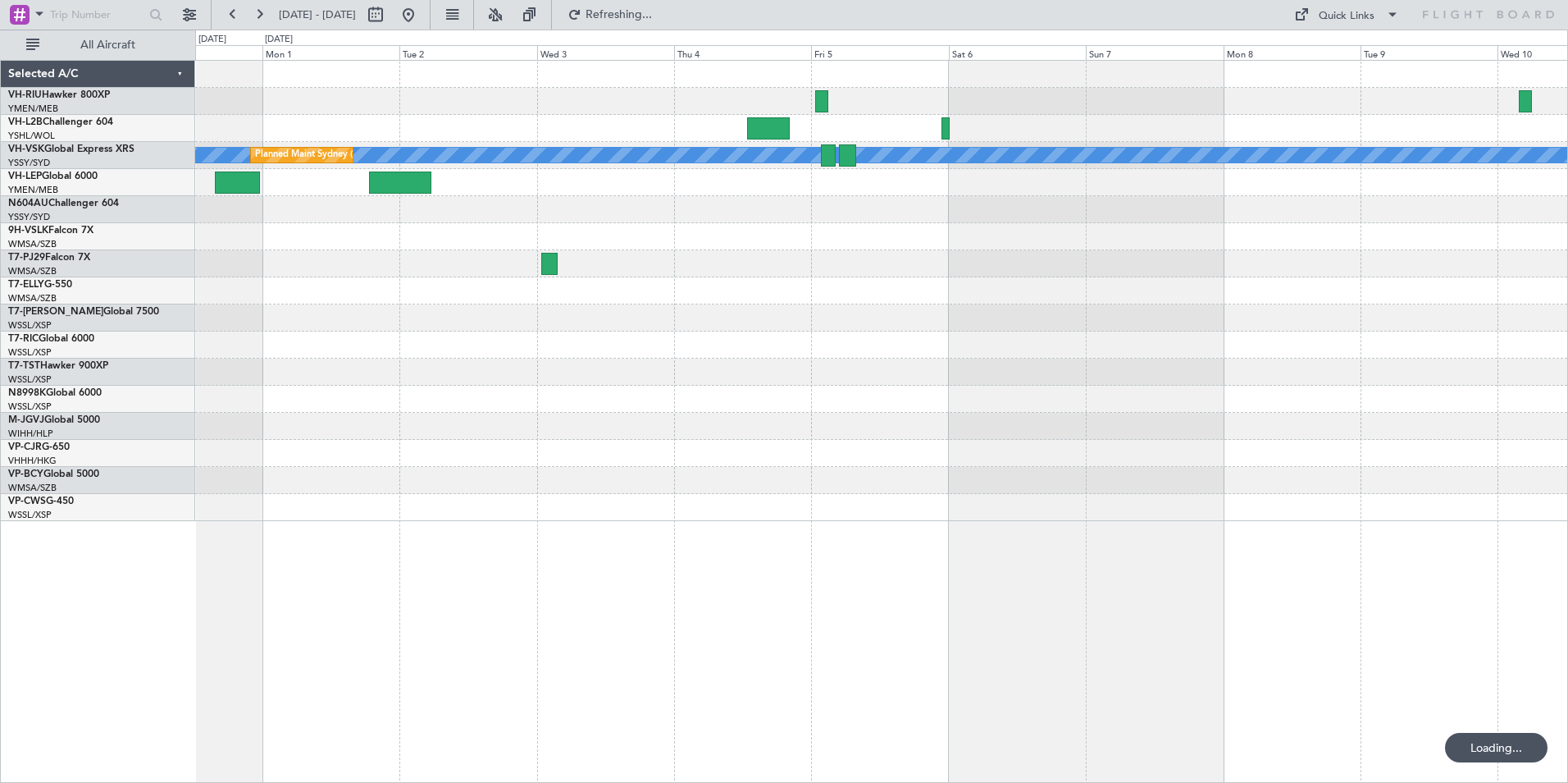
click at [452, 245] on div at bounding box center [881, 236] width 1372 height 27
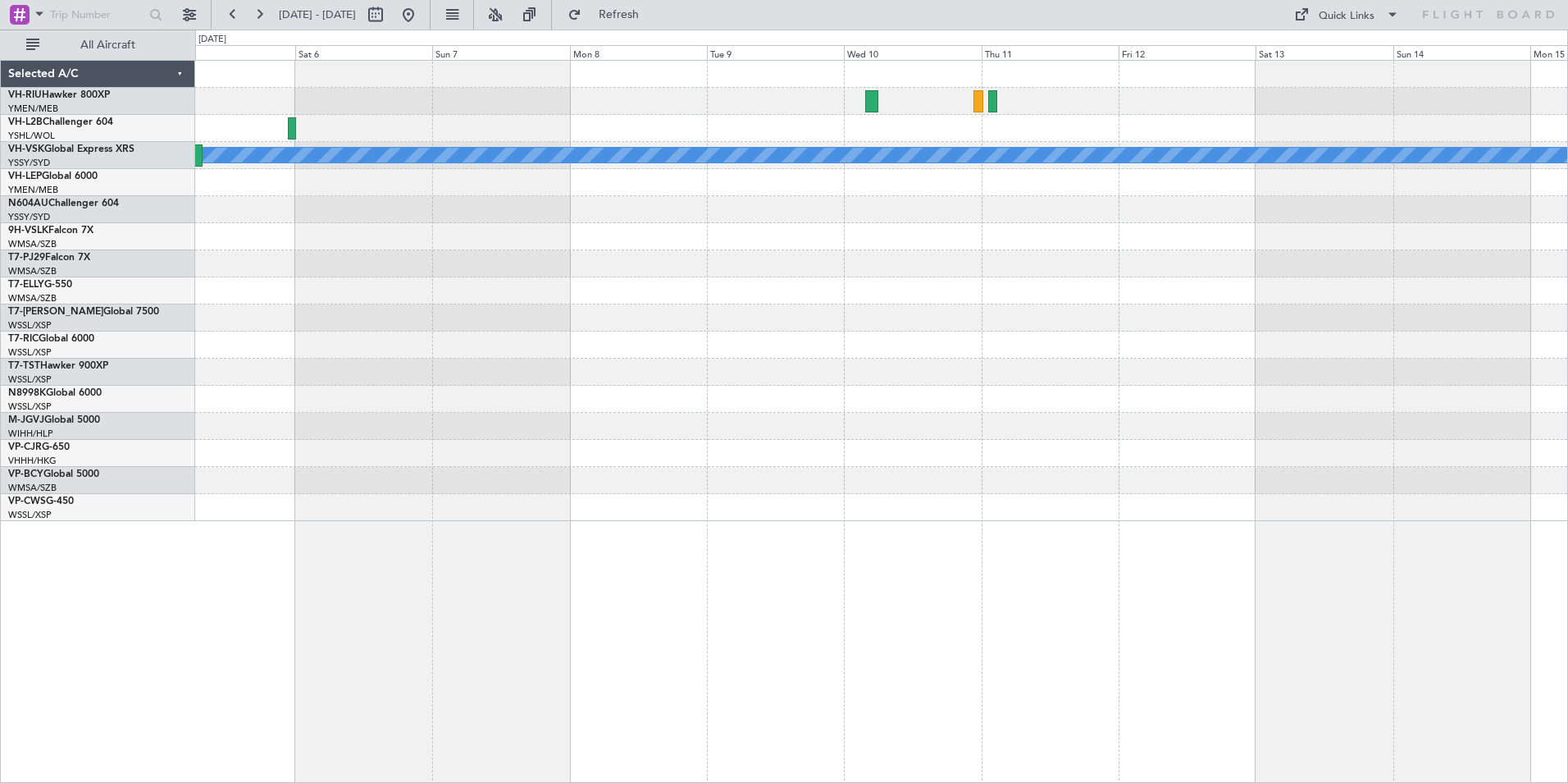
click at [118, 272] on div "[PERSON_NAME] Selected A/C VH-RIU Hawker 800XP YMEN/MEB [GEOGRAPHIC_DATA] ([GEO…" at bounding box center [784, 406] width 1568 height 754
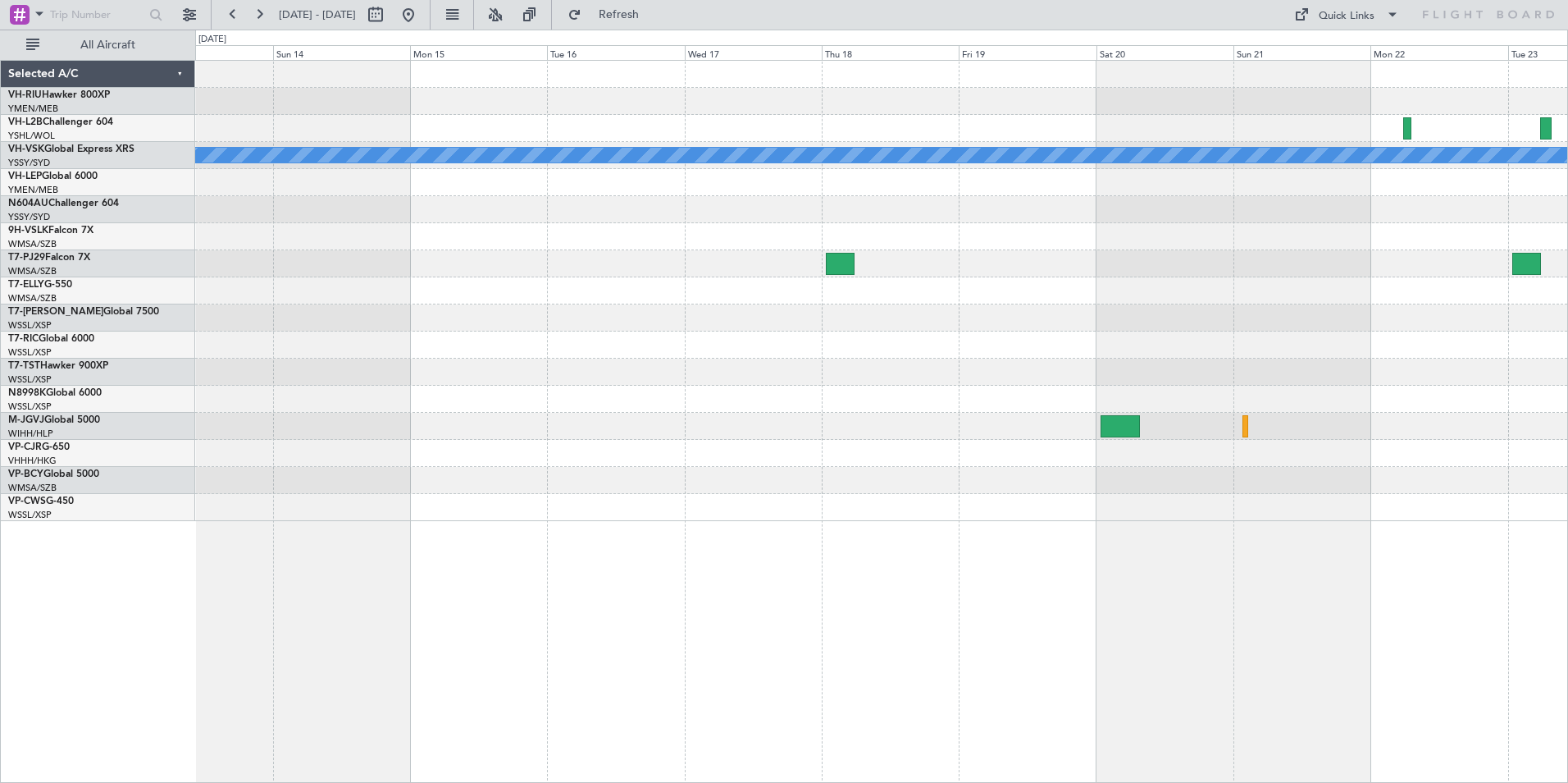
click at [250, 241] on div at bounding box center [881, 236] width 1372 height 27
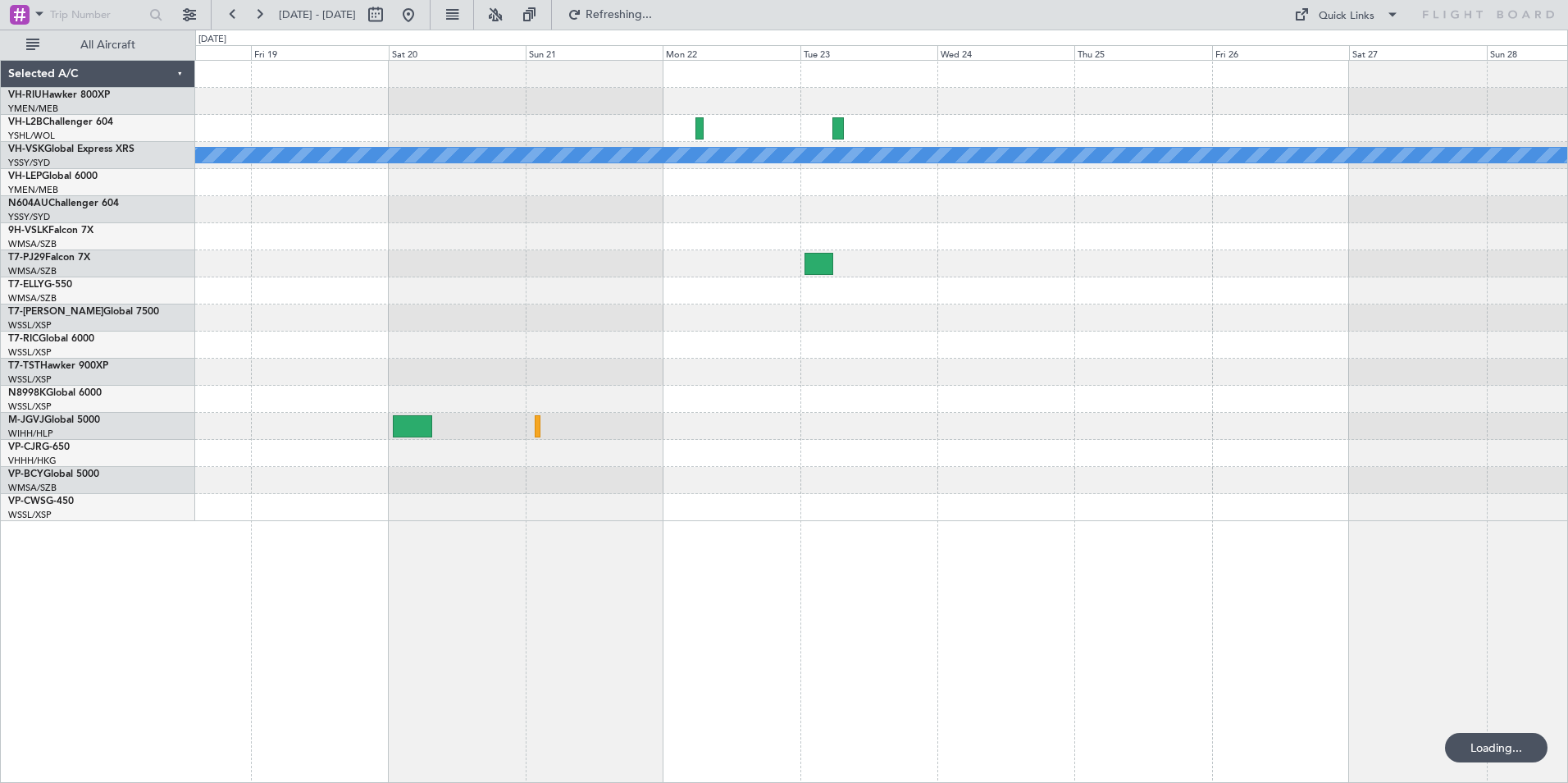
click at [340, 225] on div at bounding box center [881, 236] width 1372 height 27
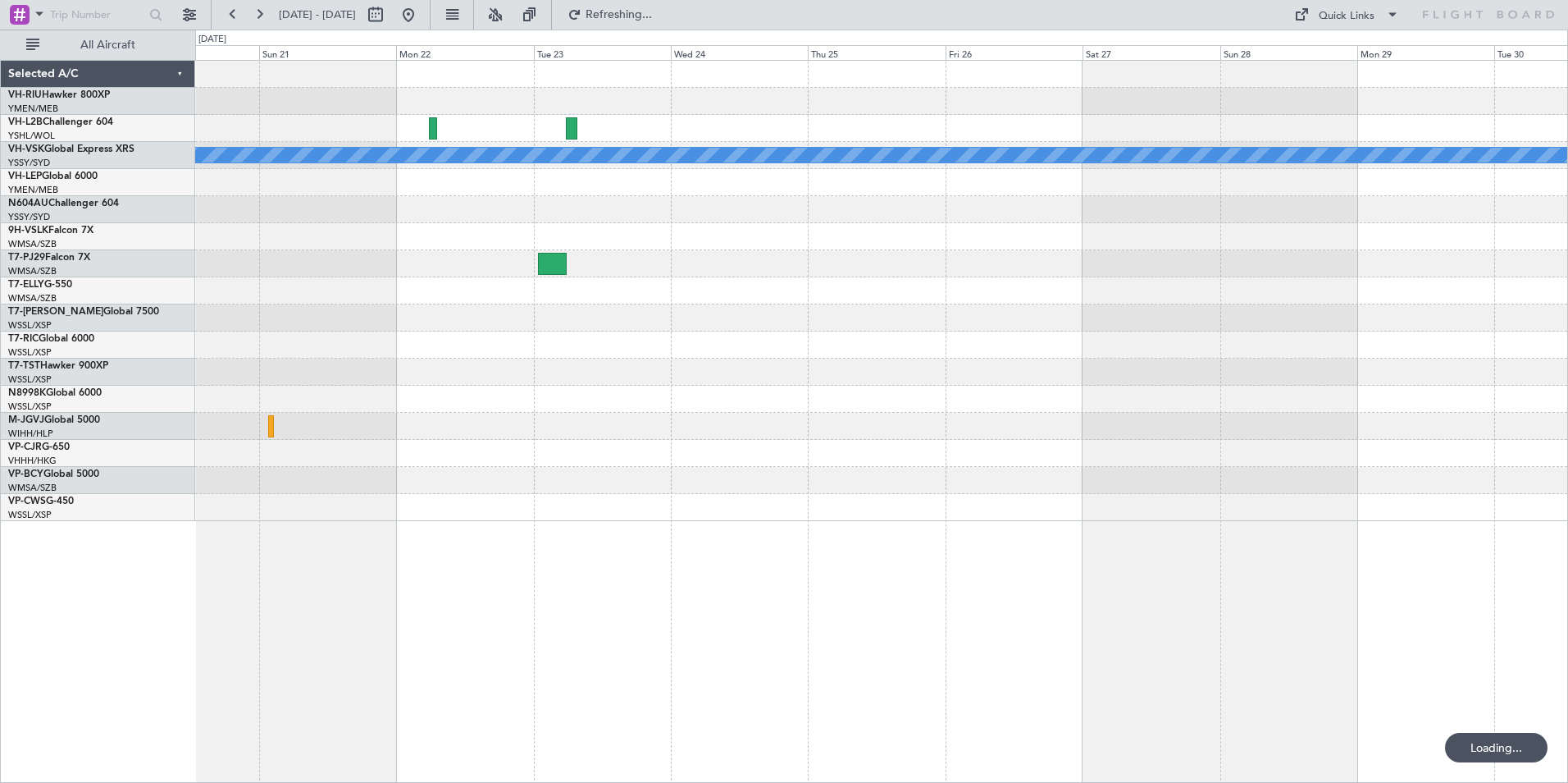
click at [596, 223] on div at bounding box center [881, 236] width 1372 height 27
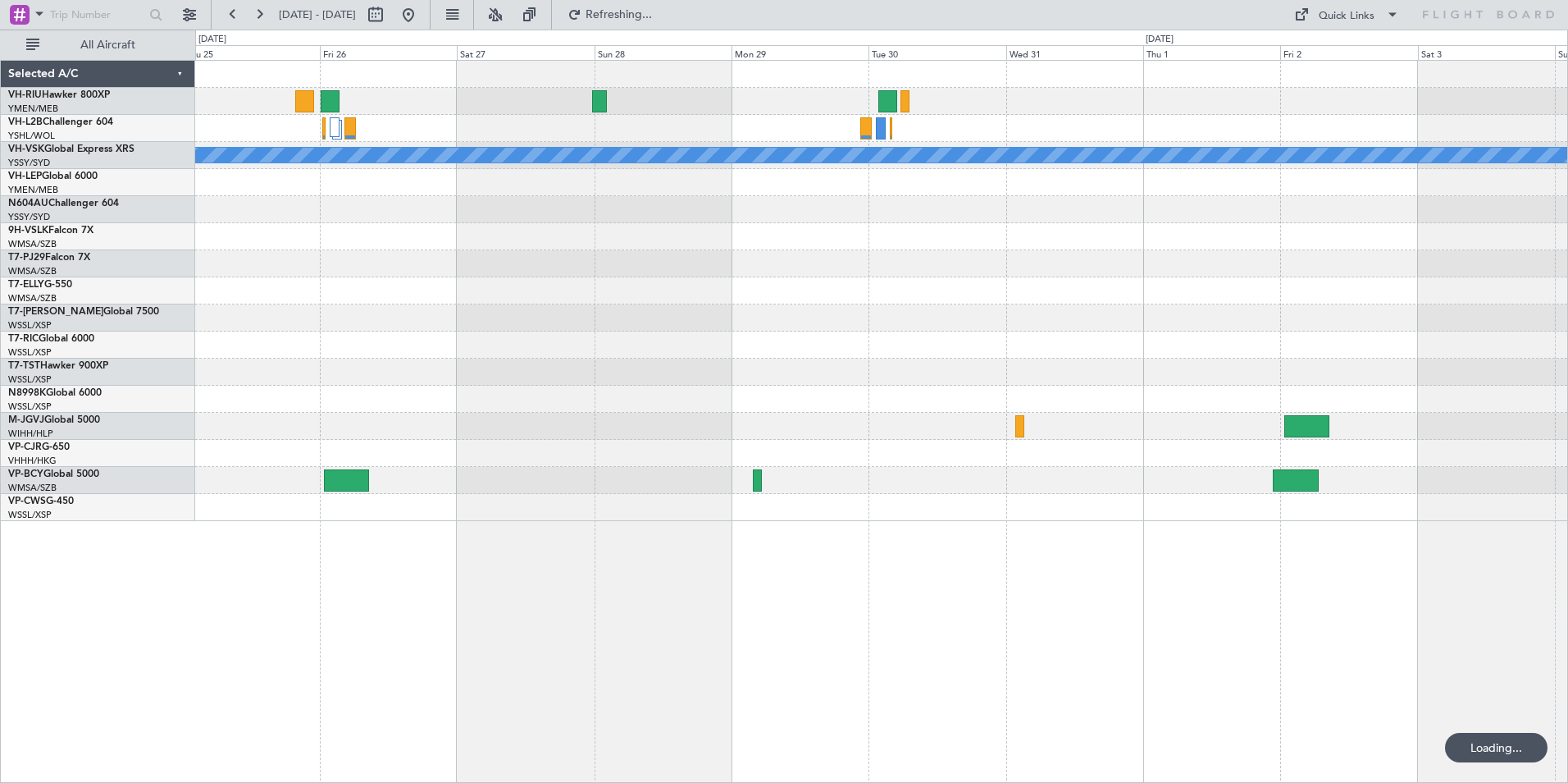
click at [414, 276] on div at bounding box center [881, 264] width 1372 height 27
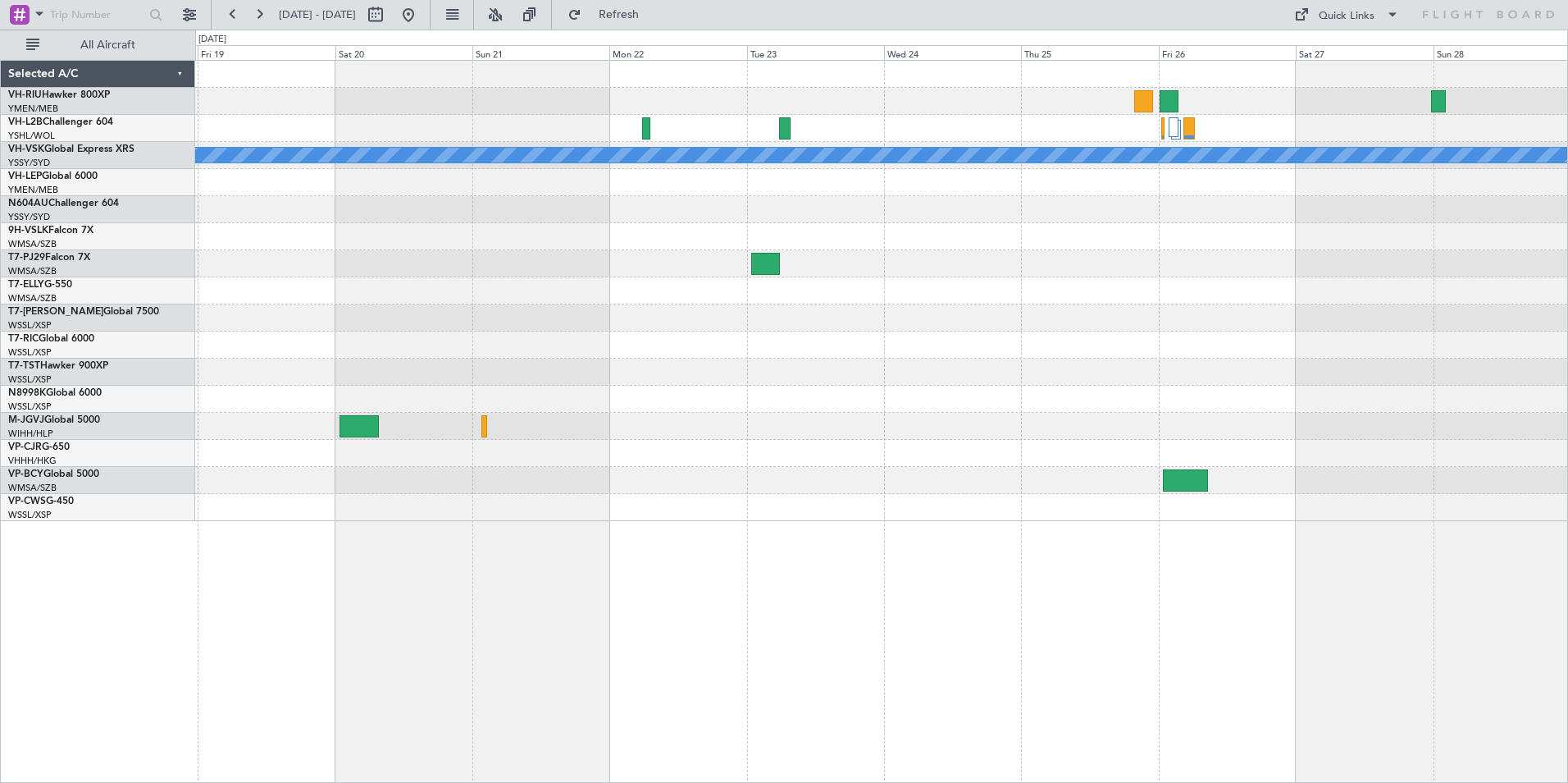
click at [1317, 276] on div "MEL" at bounding box center [881, 290] width 1372 height 460
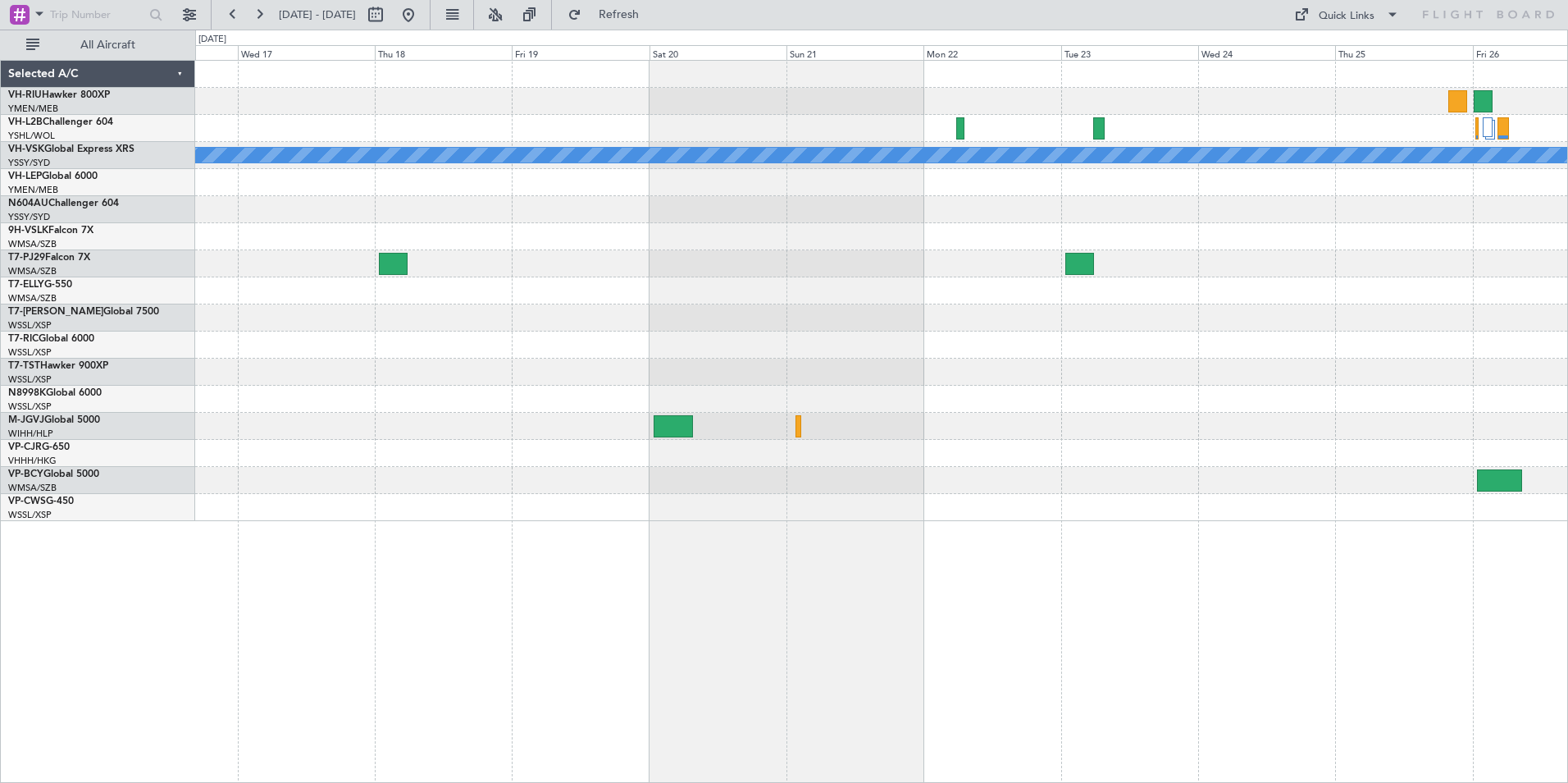
click at [1398, 230] on div at bounding box center [881, 236] width 1372 height 27
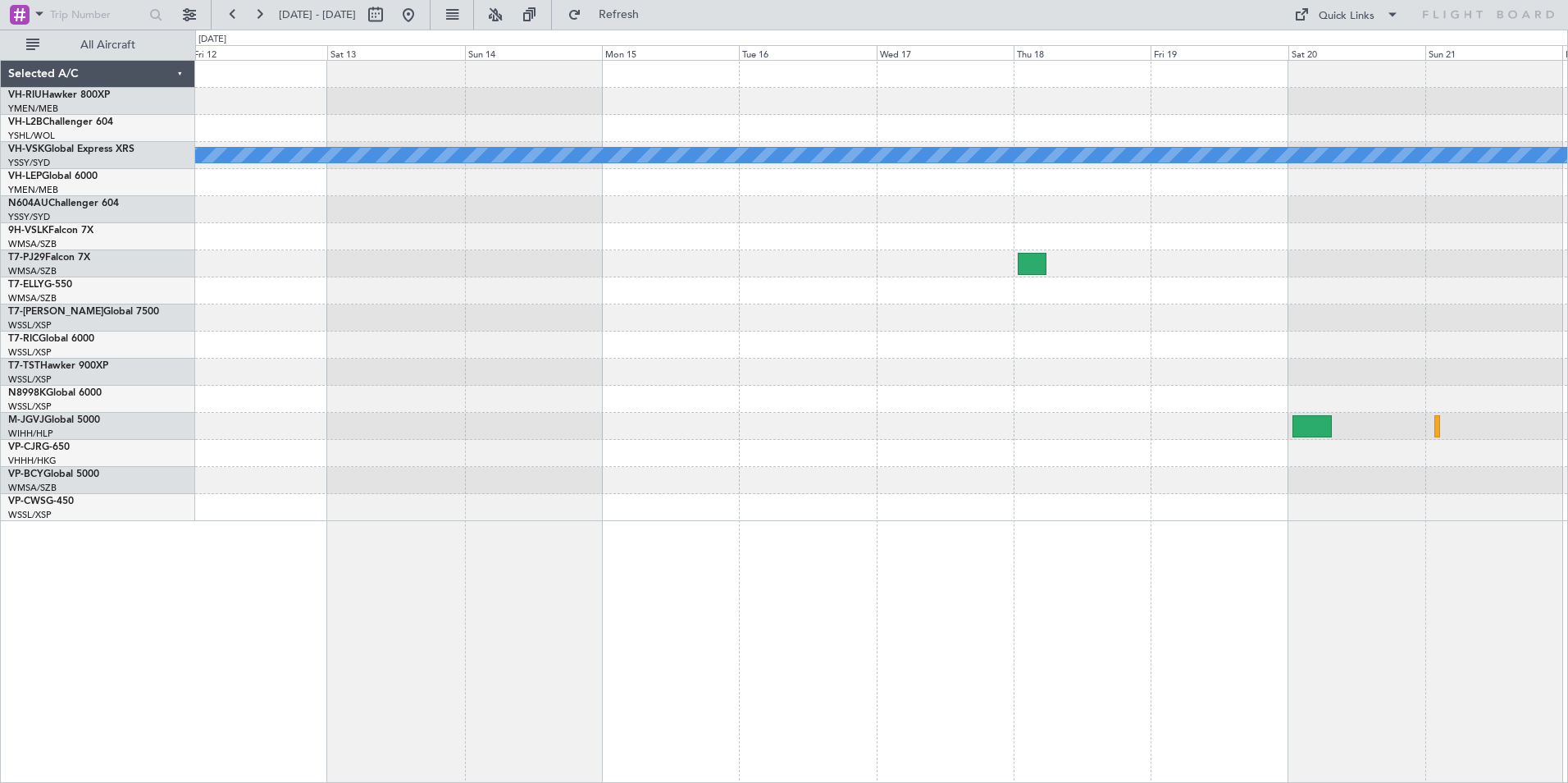
click at [1318, 209] on div at bounding box center [881, 209] width 1372 height 27
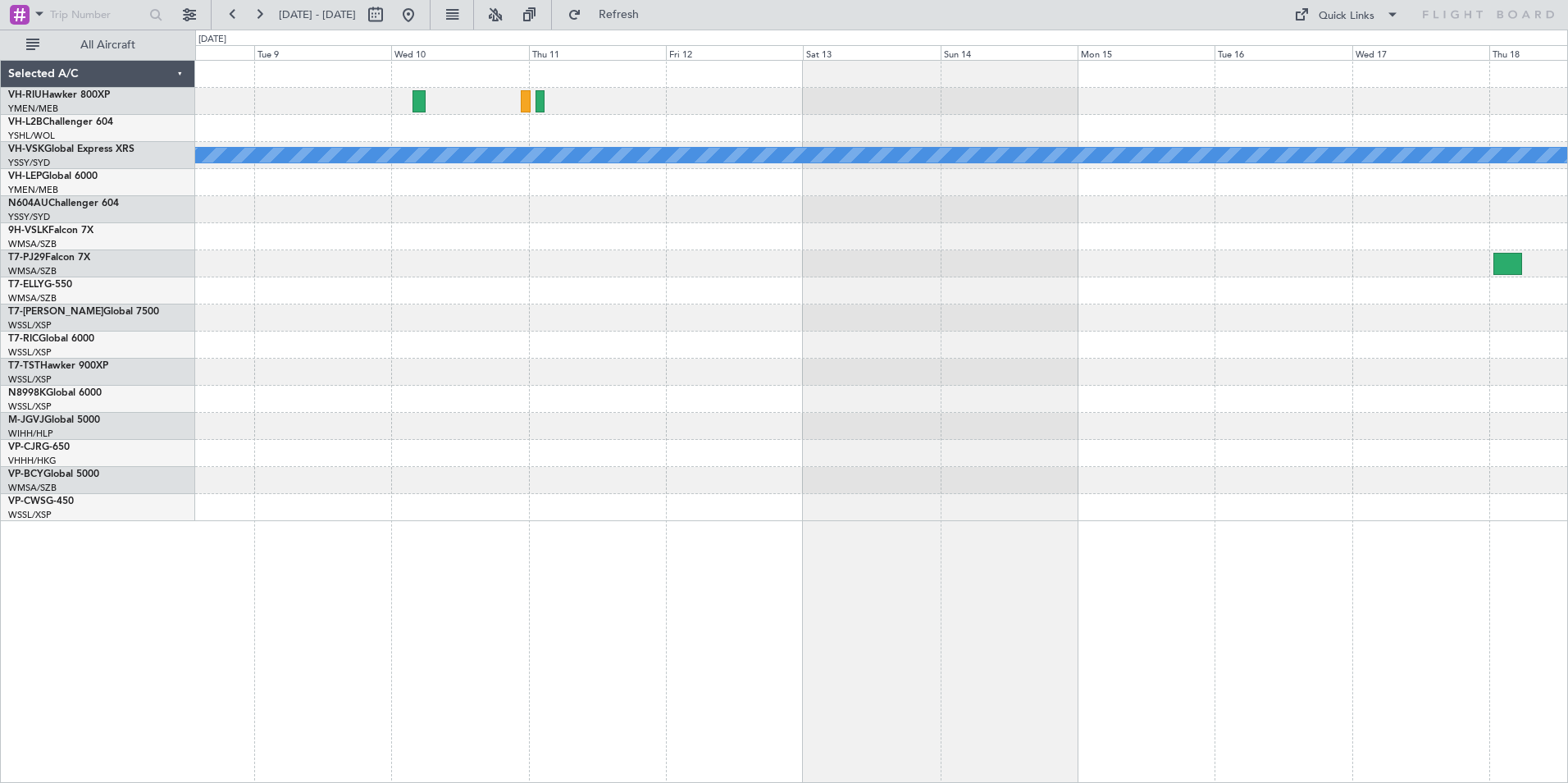
click at [1354, 257] on div "MEL" at bounding box center [881, 290] width 1372 height 460
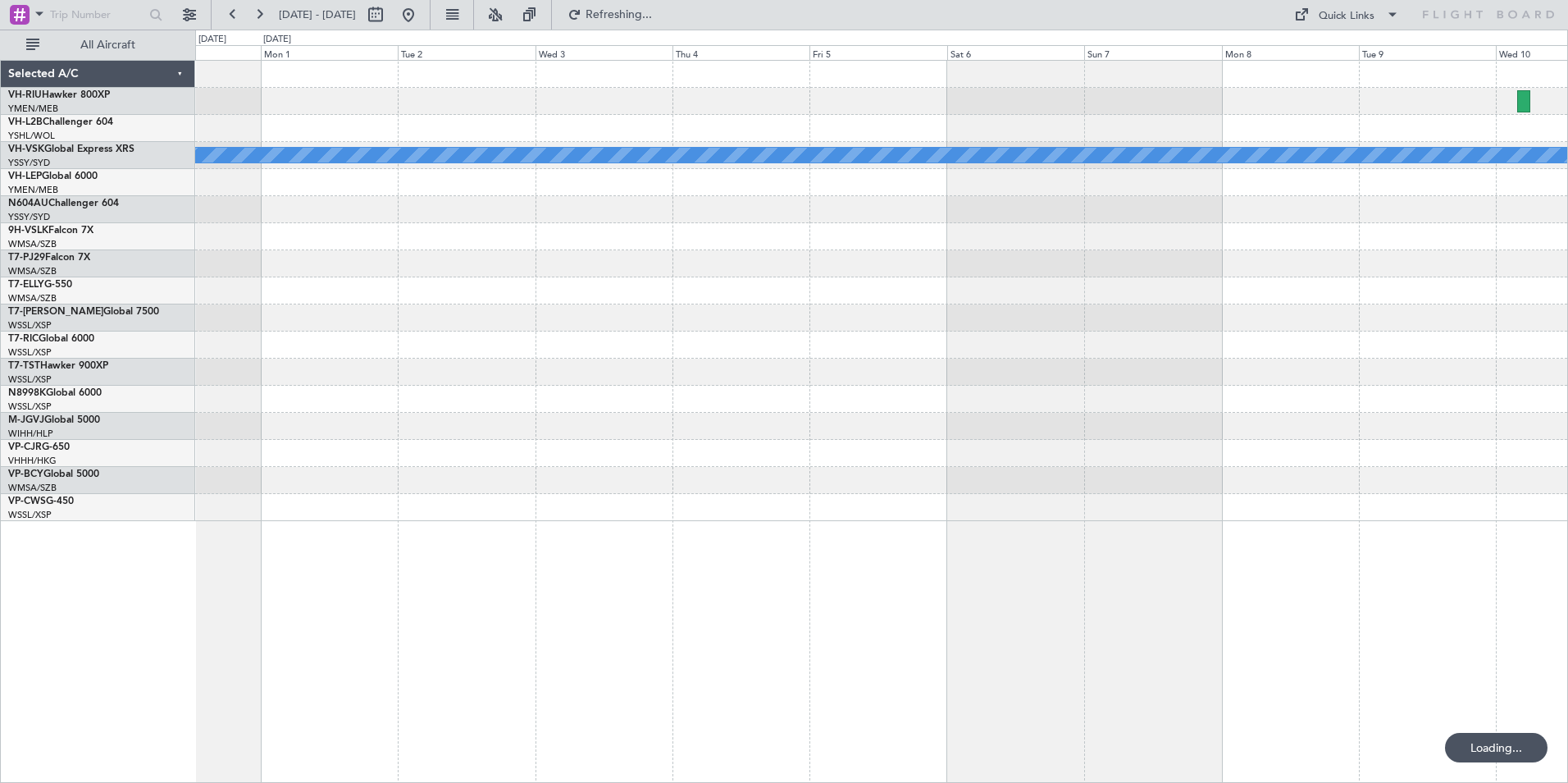
click at [1328, 232] on div at bounding box center [881, 236] width 1372 height 27
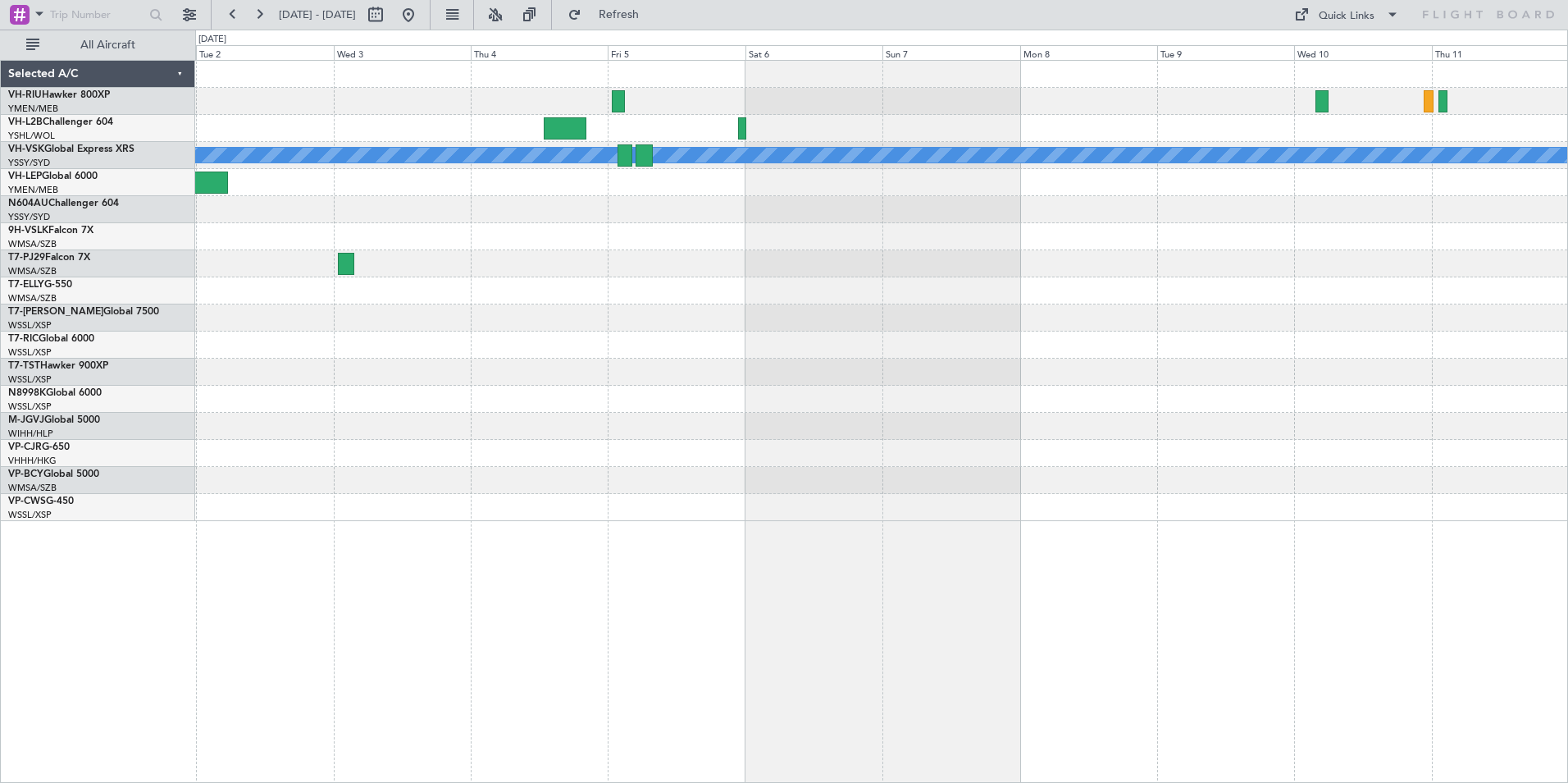
click at [745, 260] on div at bounding box center [881, 264] width 1372 height 27
click at [976, 227] on div at bounding box center [881, 236] width 1372 height 27
